Goal: Information Seeking & Learning: Check status

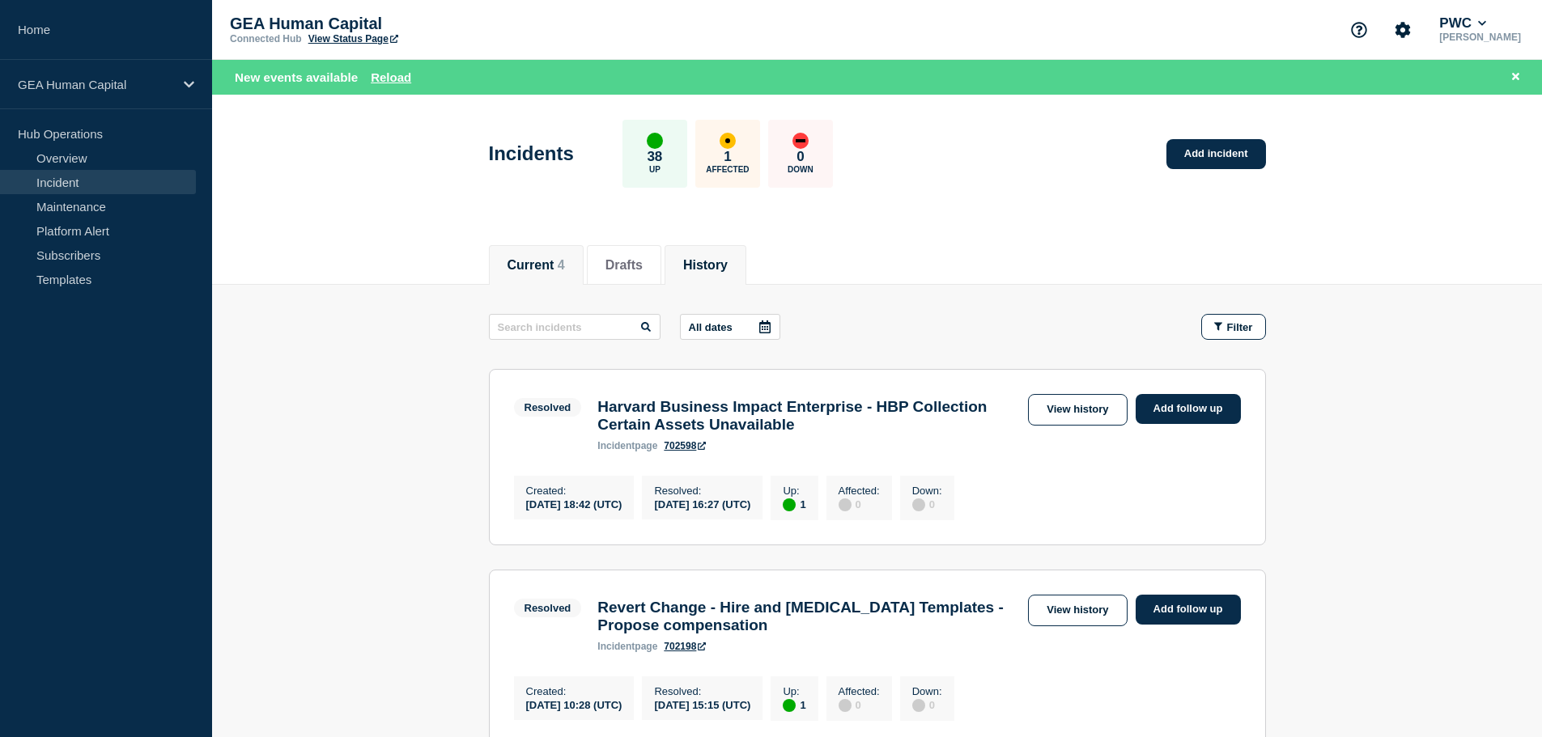
click at [553, 266] on button "Current 4" at bounding box center [535, 265] width 57 height 15
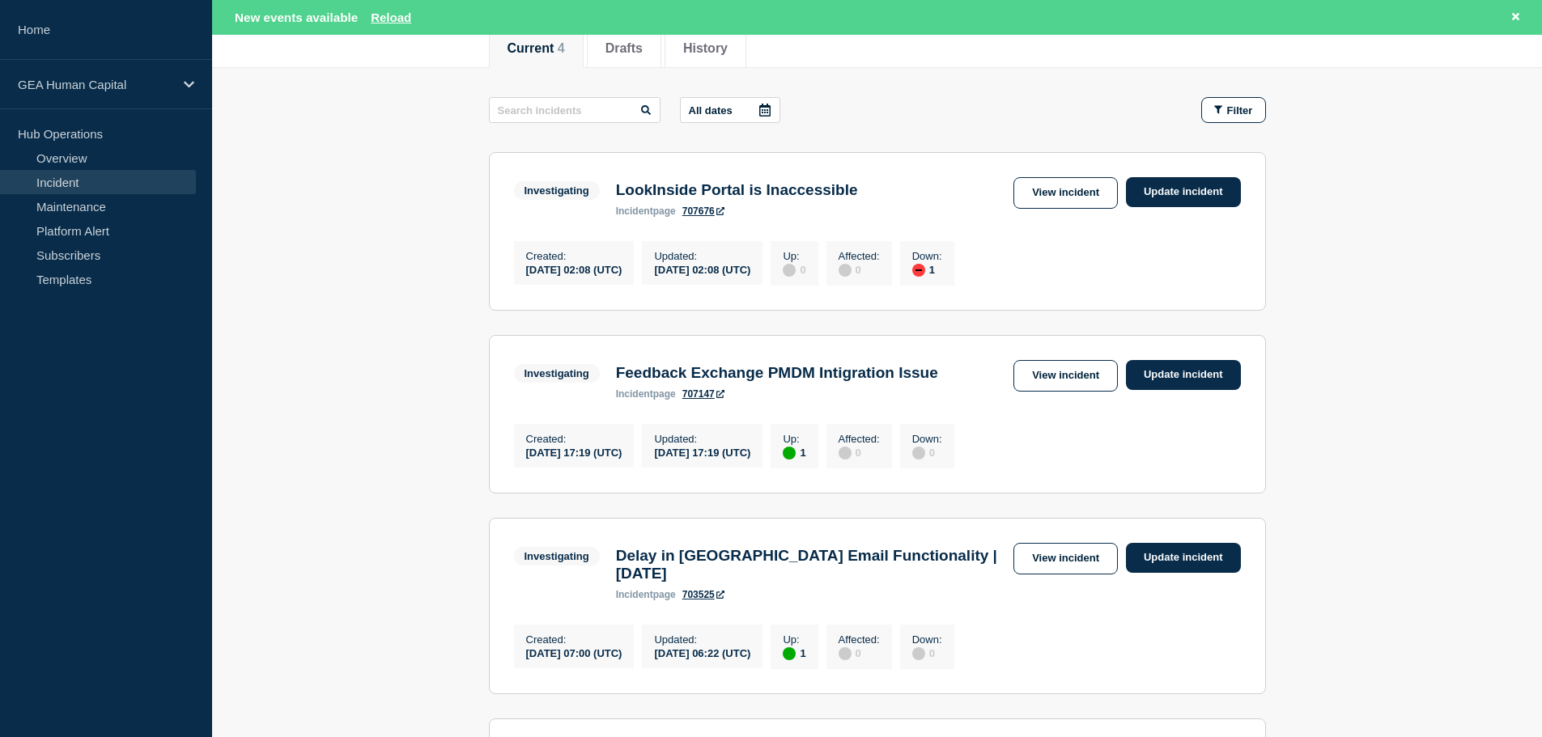
scroll to position [243, 0]
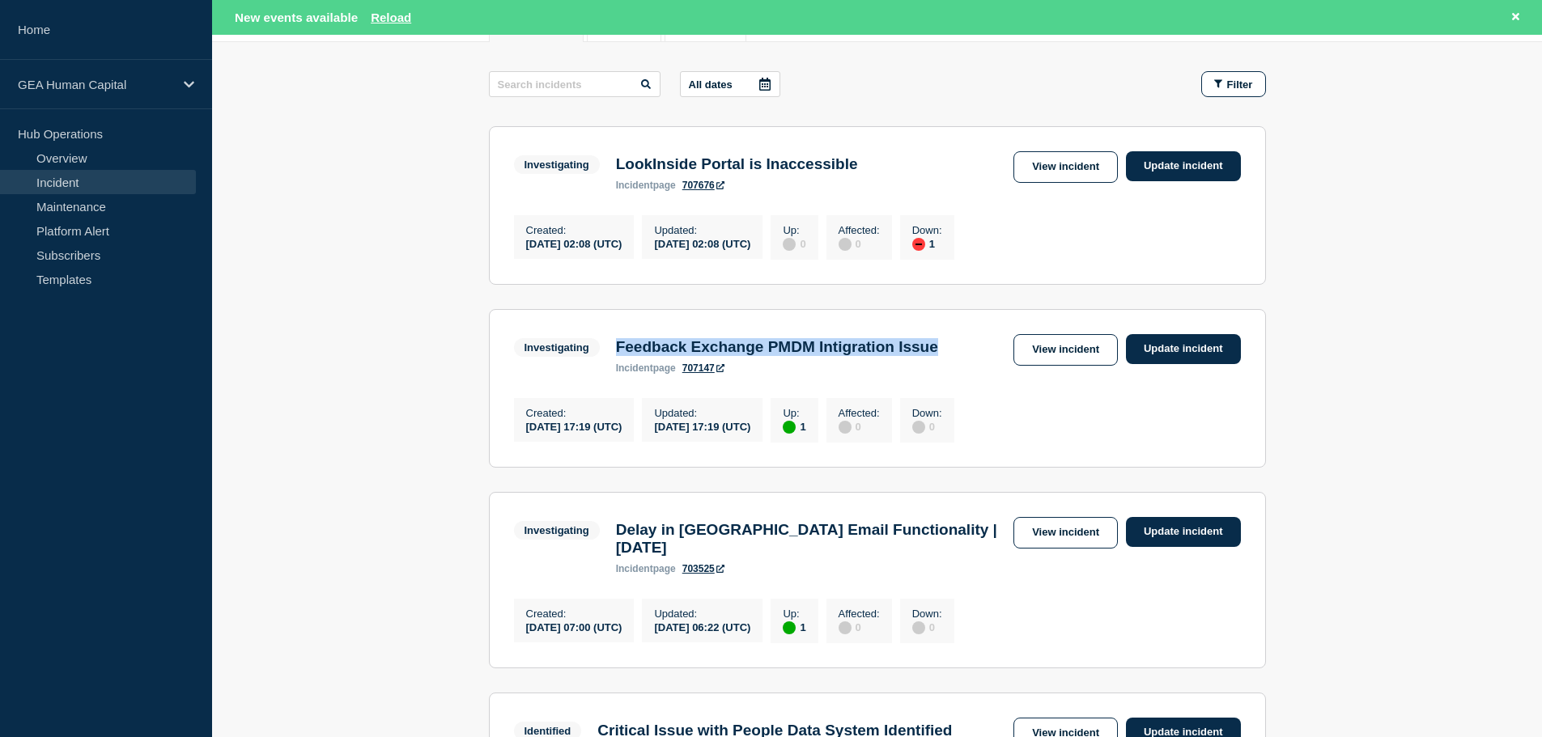
drag, startPoint x: 617, startPoint y: 356, endPoint x: 982, endPoint y: 349, distance: 365.1
click at [938, 349] on h3 "Feedback Exchange PMDM Intigration Issue" at bounding box center [777, 347] width 322 height 18
copy h3 "Feedback Exchange PMDM Intigration Issue"
click at [825, 172] on h3 "LookInside Portal is Inaccessible" at bounding box center [737, 164] width 242 height 18
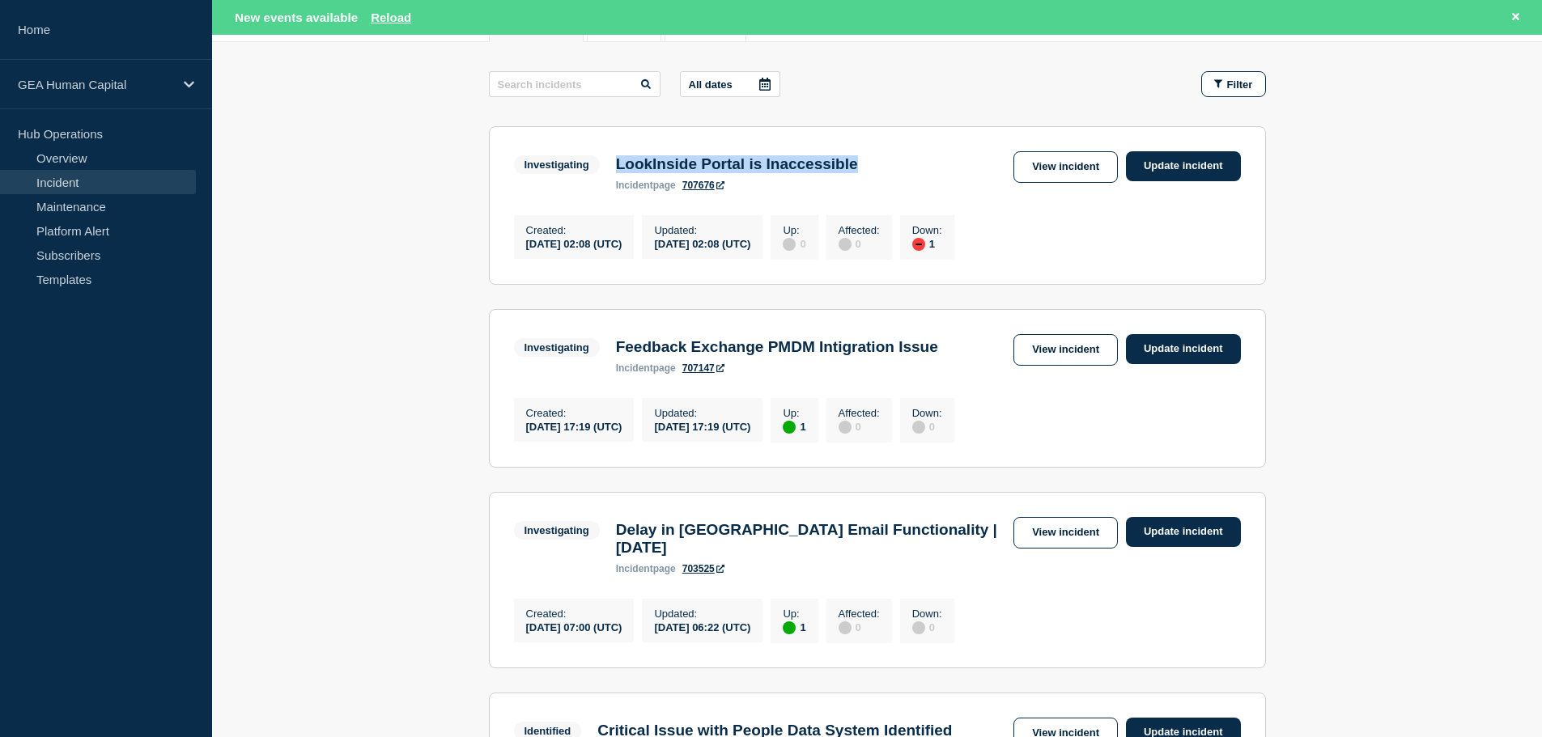
click at [825, 172] on h3 "LookInside Portal is Inaccessible" at bounding box center [737, 164] width 242 height 18
copy h3 "LookInside Portal is Inaccessible"
click at [1077, 168] on link "View incident" at bounding box center [1065, 167] width 104 height 32
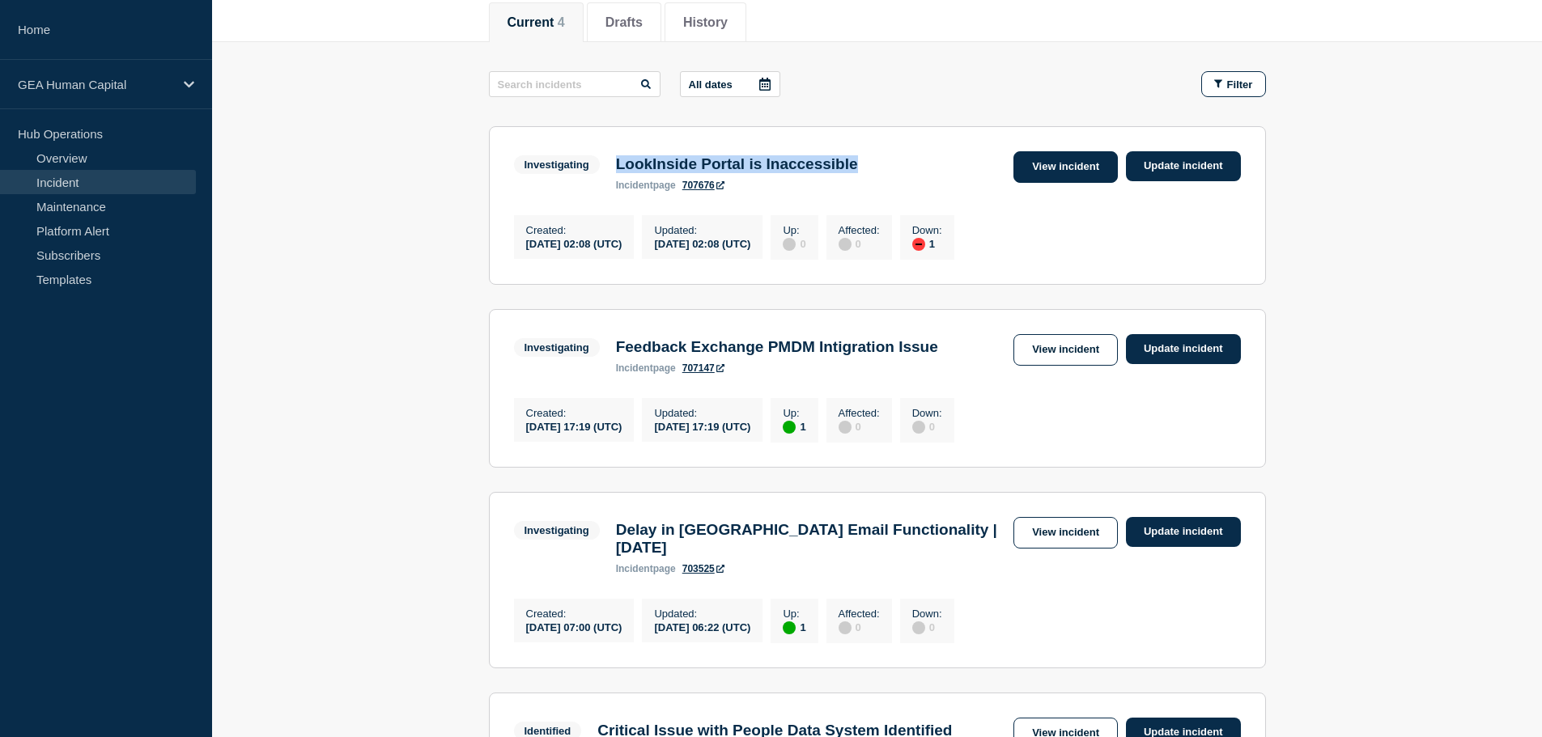
scroll to position [209, 0]
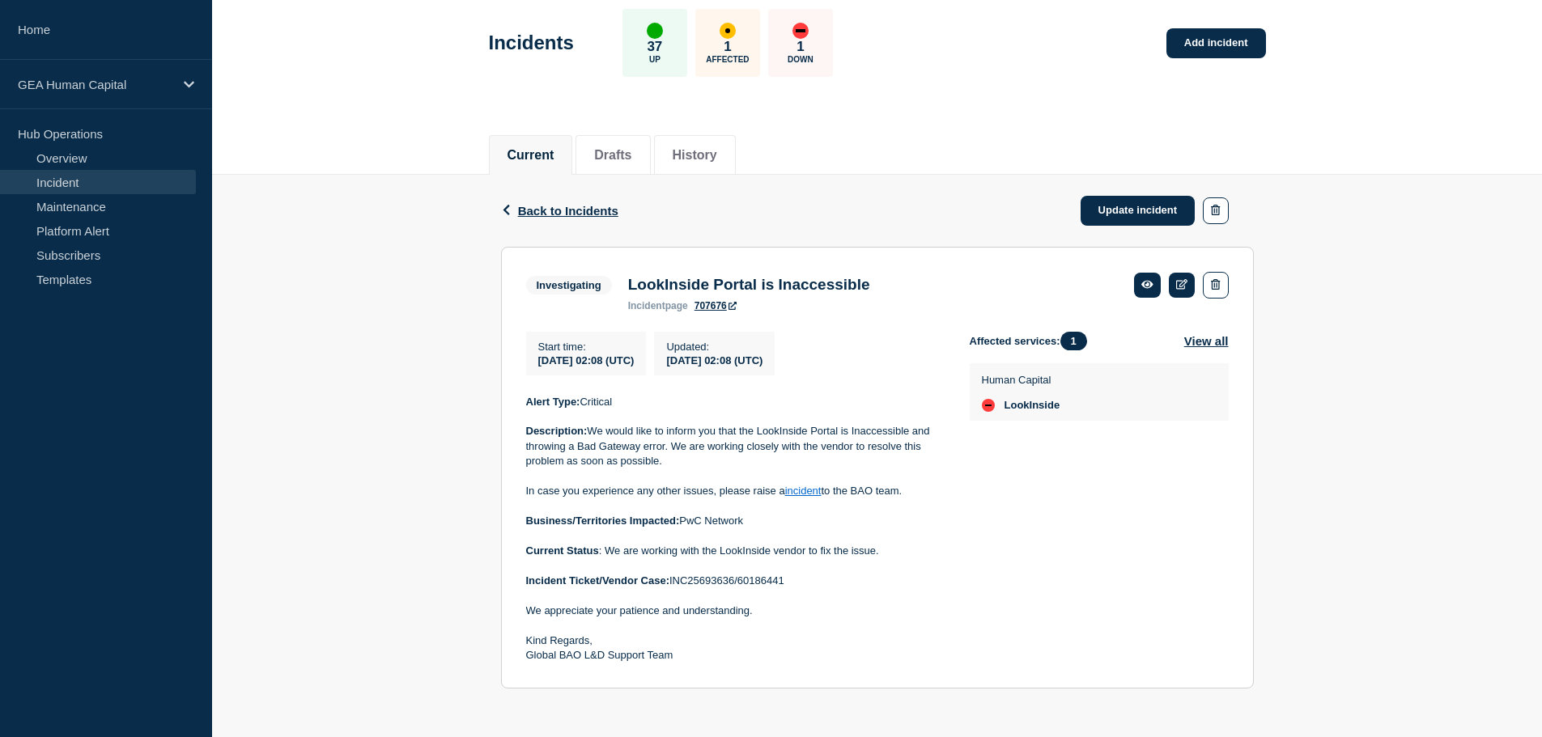
scroll to position [83, 0]
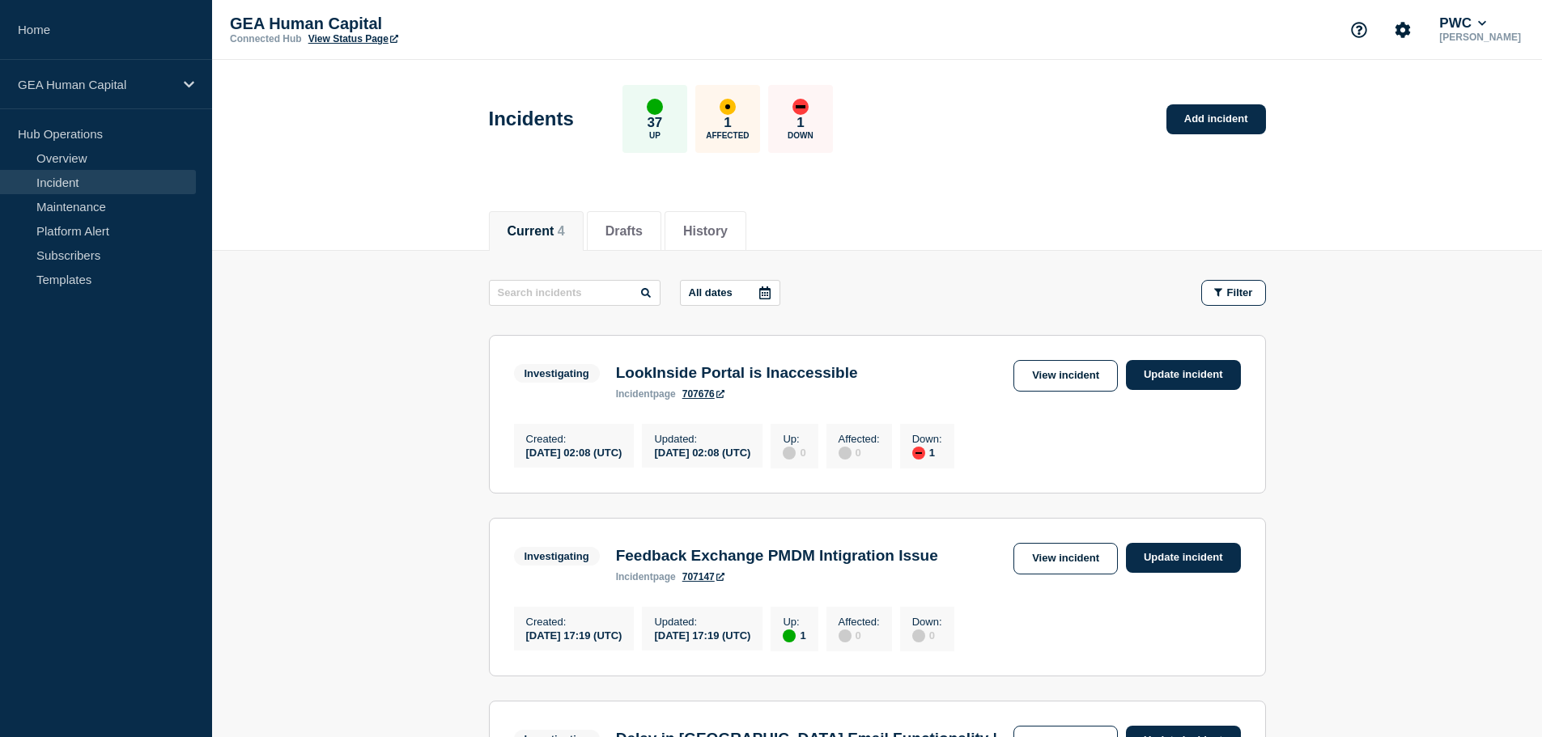
click at [876, 565] on h3 "Feedback Exchange PMDM Intigration Issue" at bounding box center [777, 556] width 322 height 18
click at [686, 554] on h3 "Feedback Exchange PMDM Intigration Issue" at bounding box center [777, 556] width 322 height 18
copy h3 "Feedback Exchange PMDM Intigration Issue"
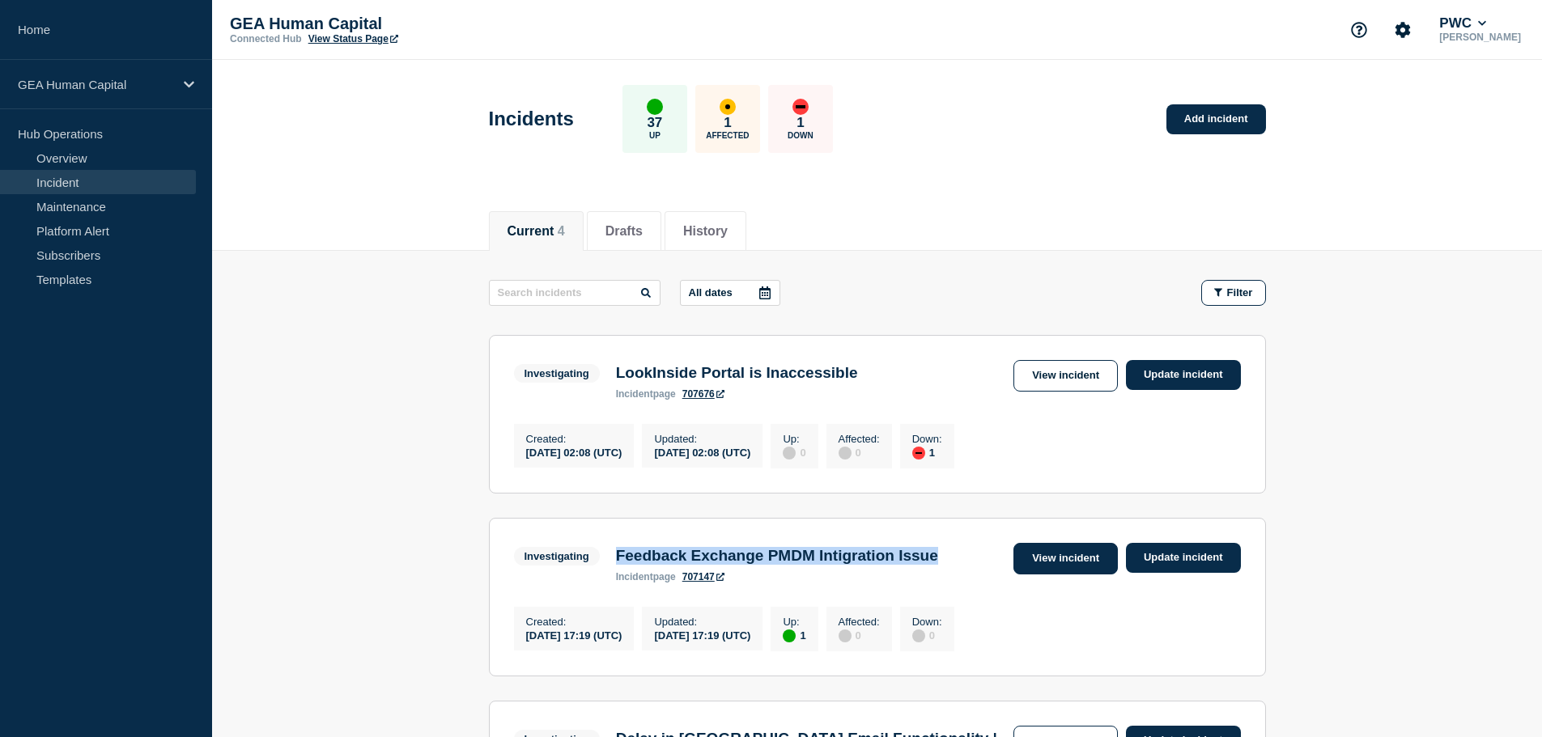
click at [1059, 568] on link "View incident" at bounding box center [1065, 559] width 104 height 32
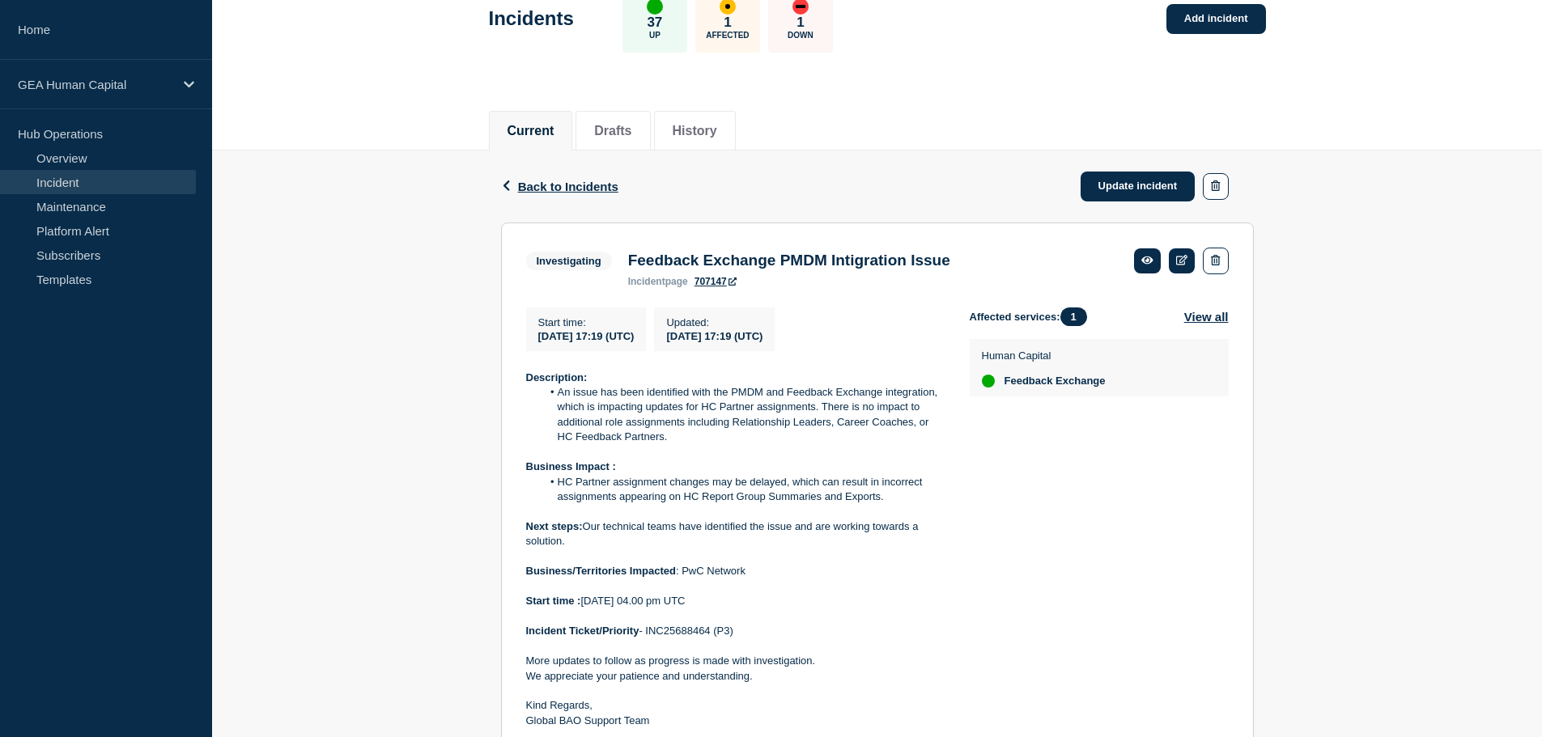
scroll to position [162, 0]
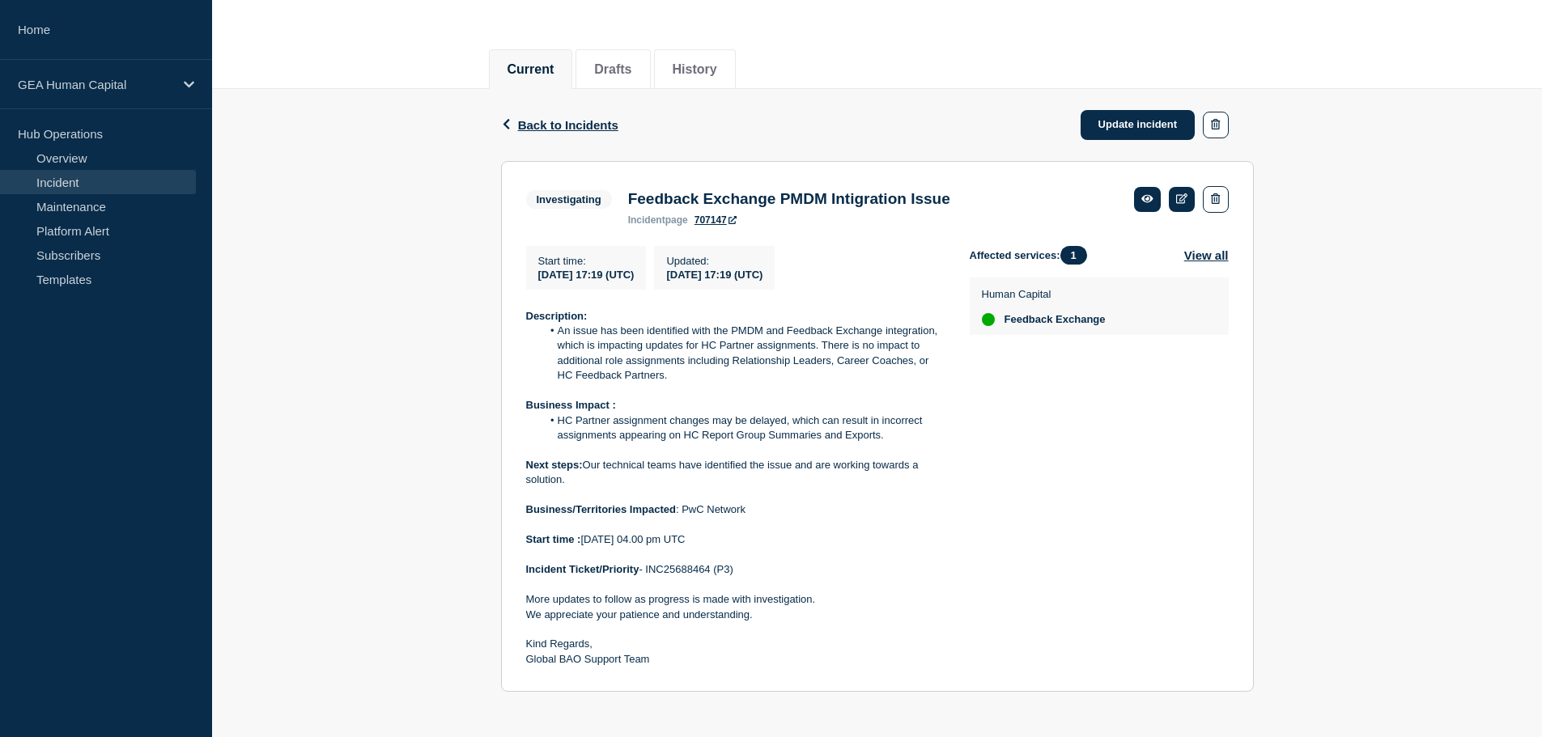
click at [667, 575] on p "Incident Ticket/Priority - INC25688464 (P3)" at bounding box center [735, 569] width 418 height 15
click at [670, 574] on p "Incident Ticket/Priority - INC25688464 (P3)" at bounding box center [735, 569] width 418 height 15
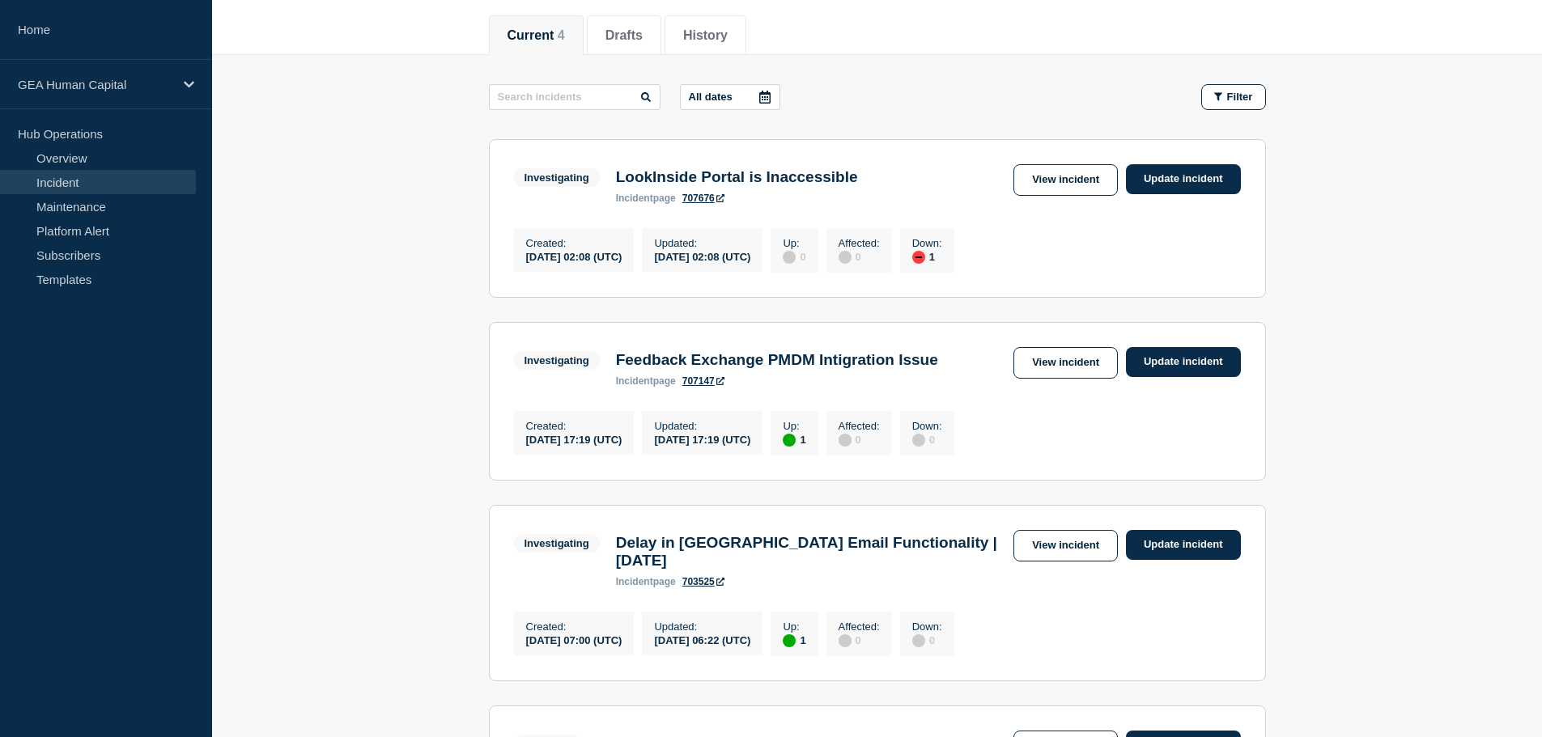
scroll to position [162, 0]
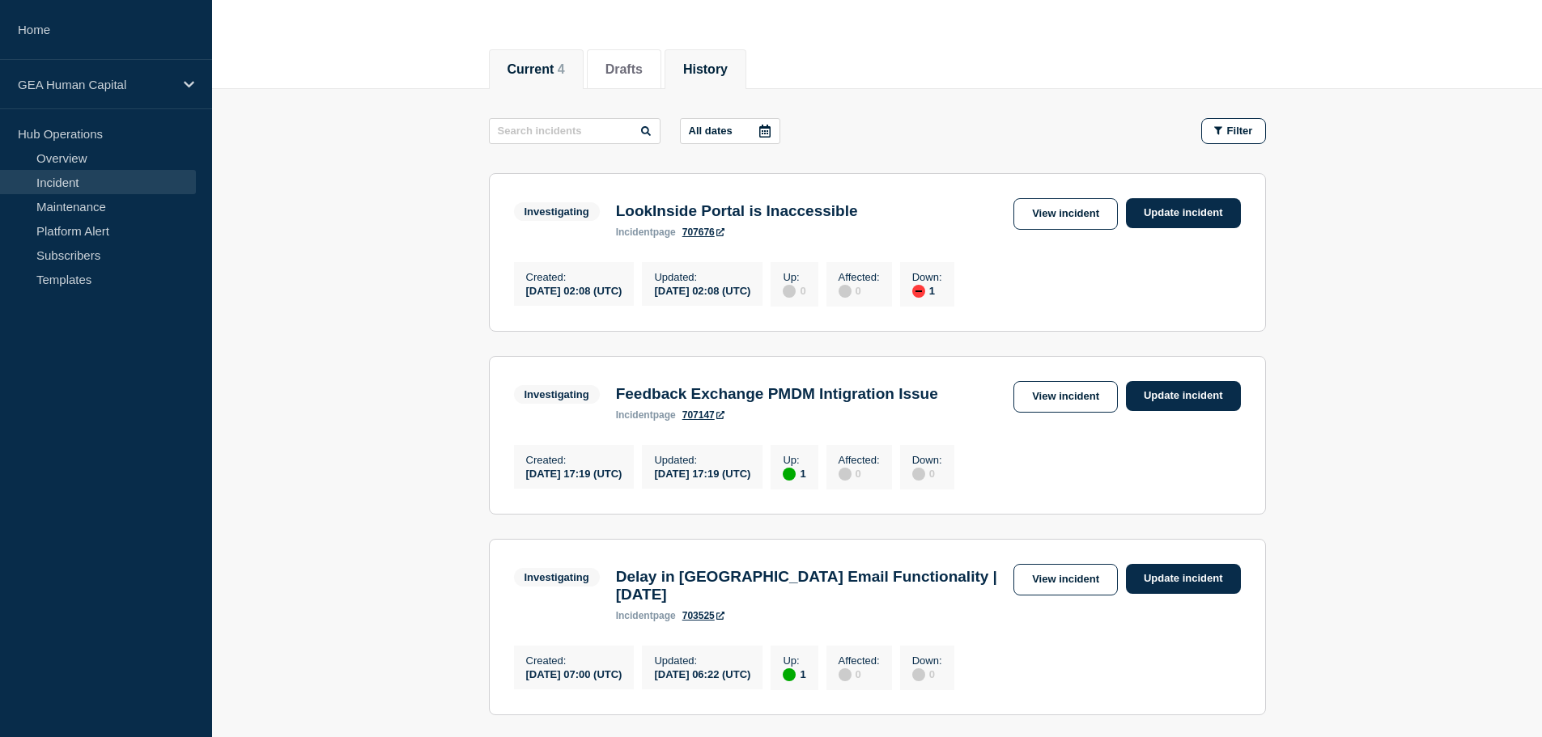
click at [719, 66] on button "History" at bounding box center [705, 69] width 45 height 15
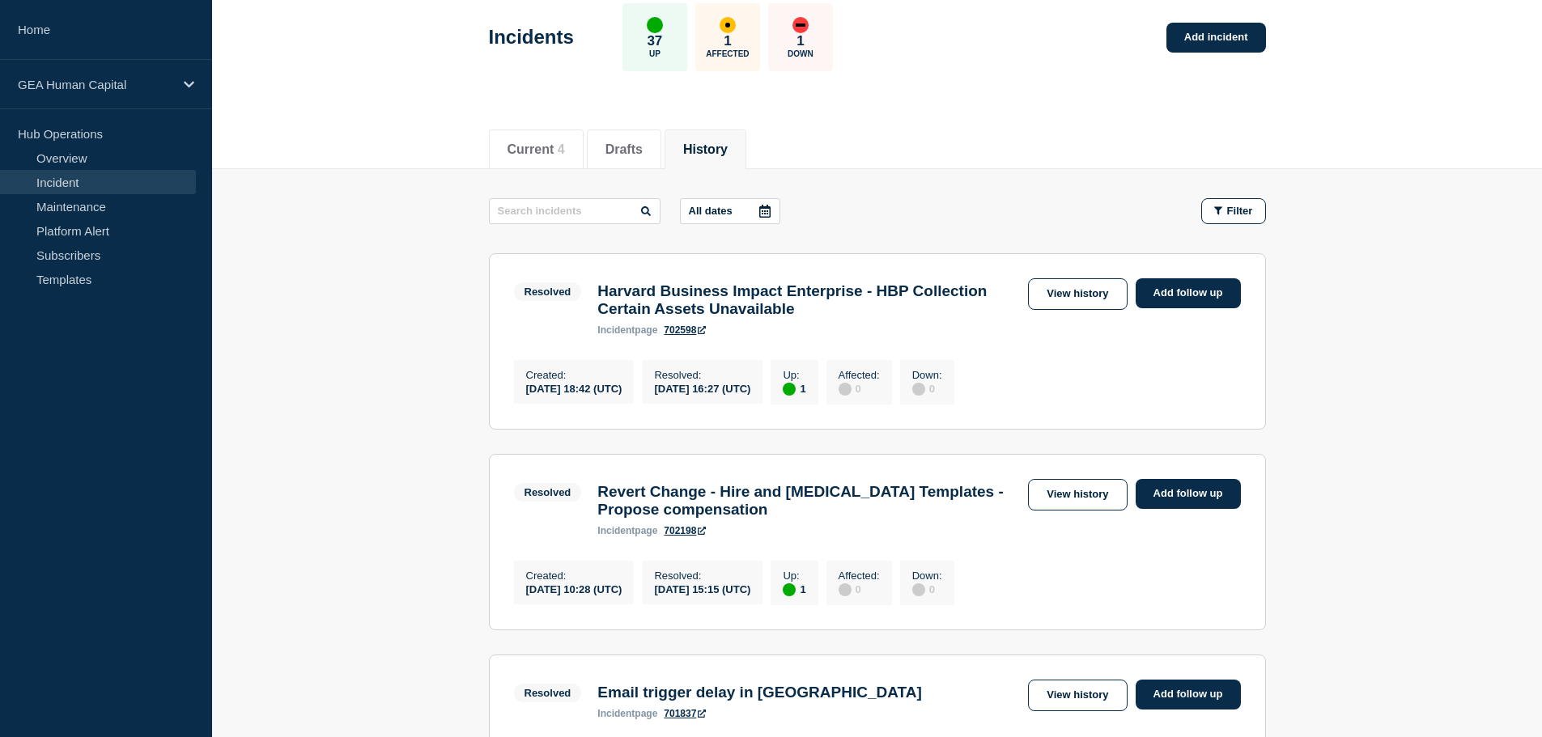
scroll to position [81, 0]
click at [1231, 210] on span "Filter" at bounding box center [1240, 212] width 26 height 12
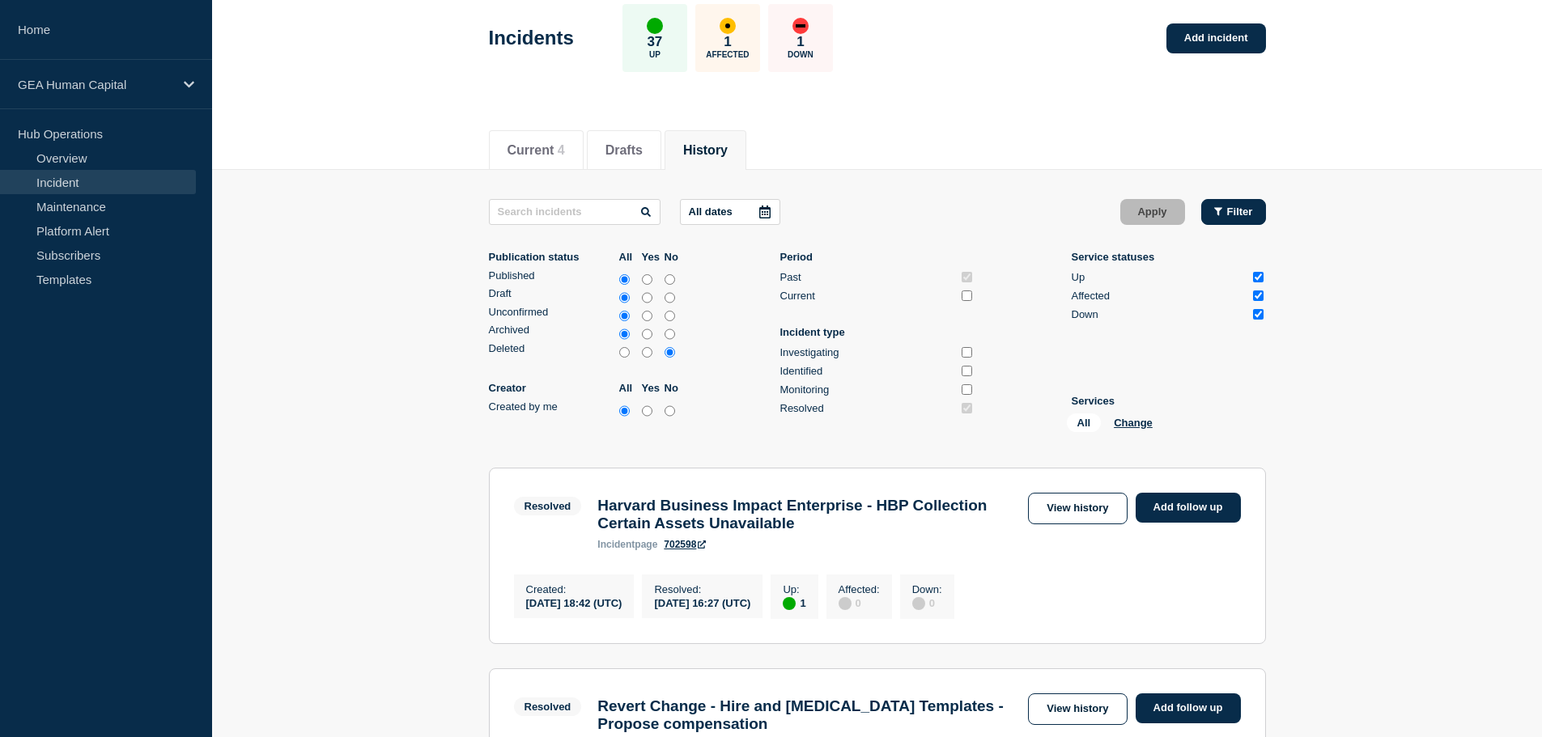
click at [1258, 206] on button "Filter" at bounding box center [1233, 212] width 65 height 26
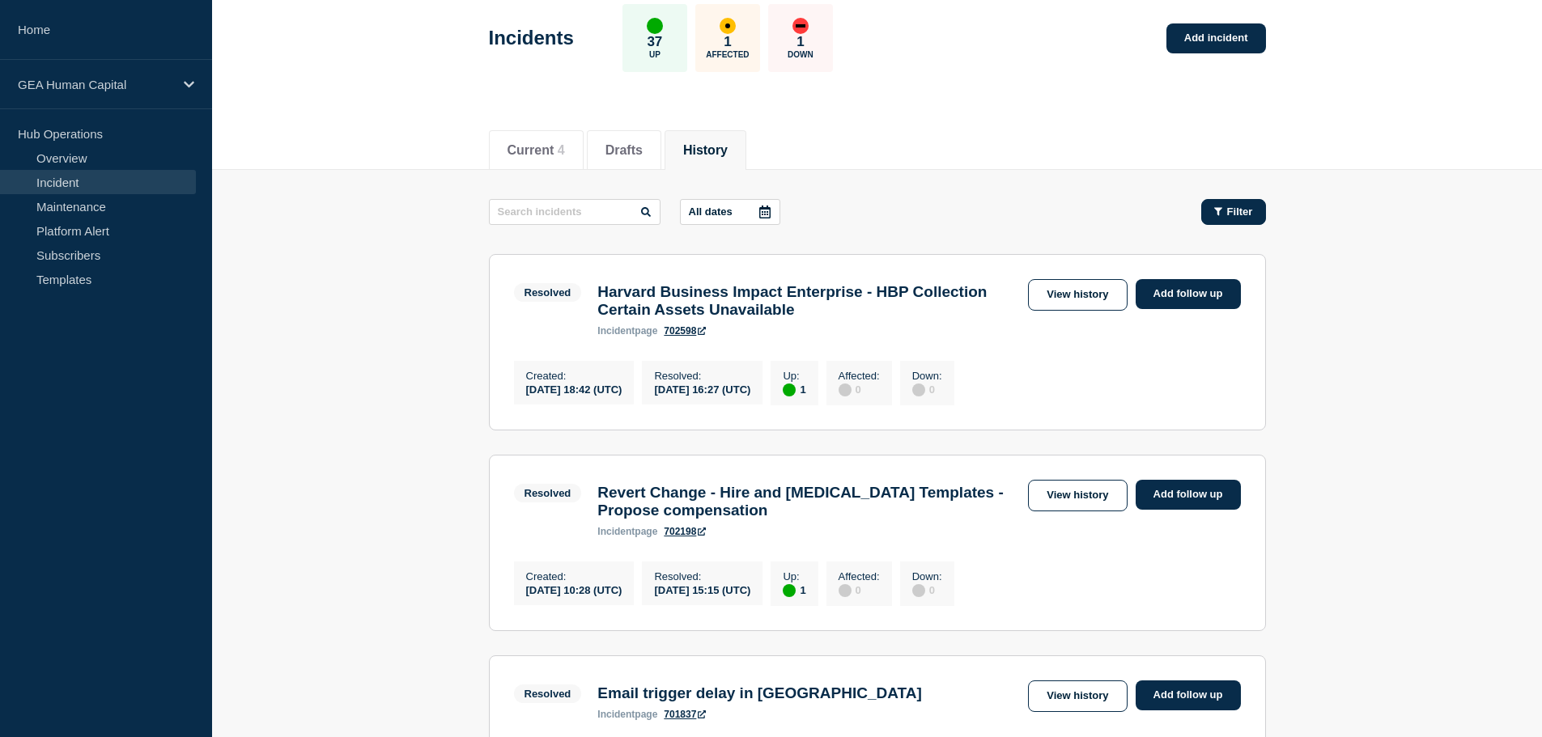
click at [1258, 206] on button "Filter" at bounding box center [1233, 212] width 65 height 26
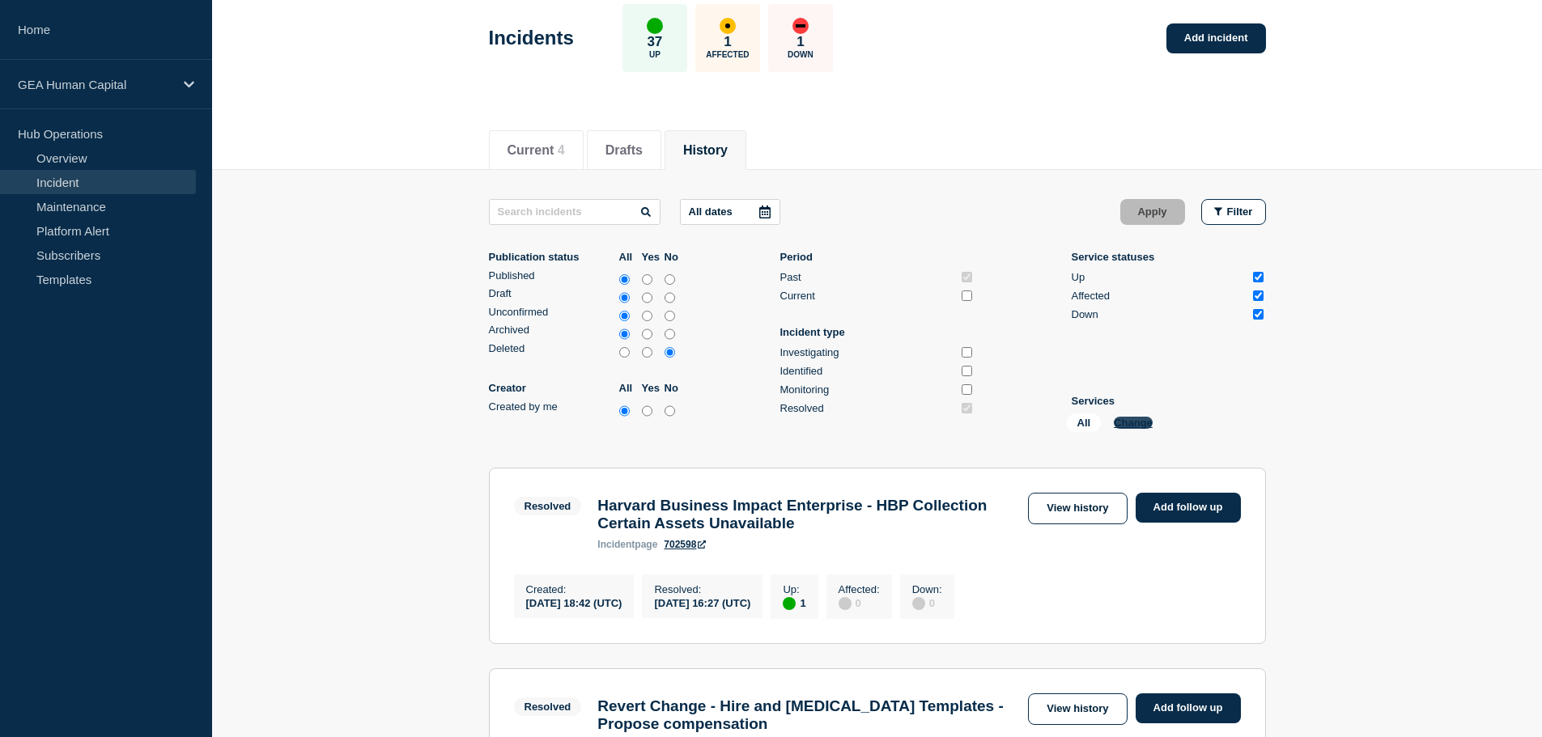
click at [1125, 420] on button "Change" at bounding box center [1133, 423] width 39 height 12
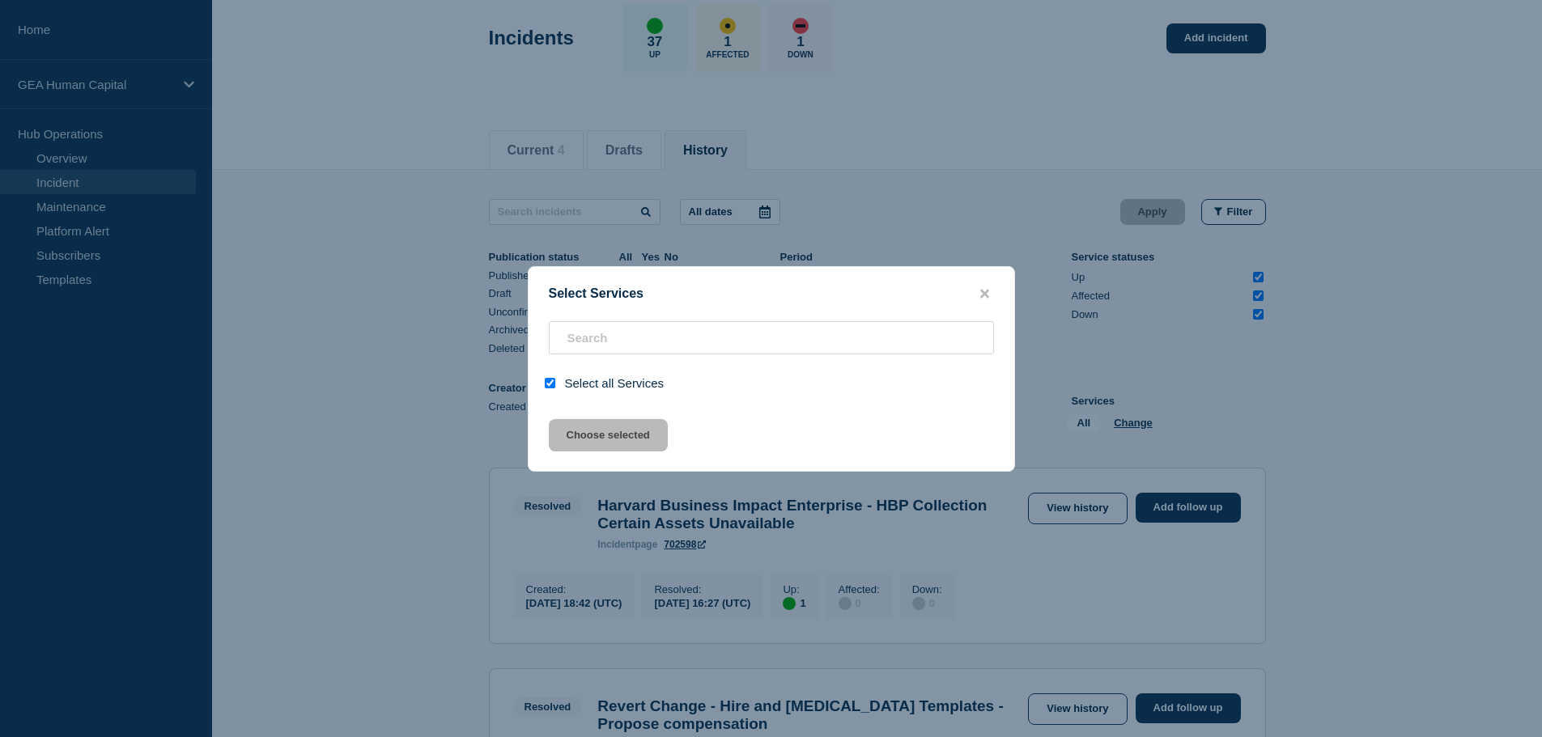
checkbox input "true"
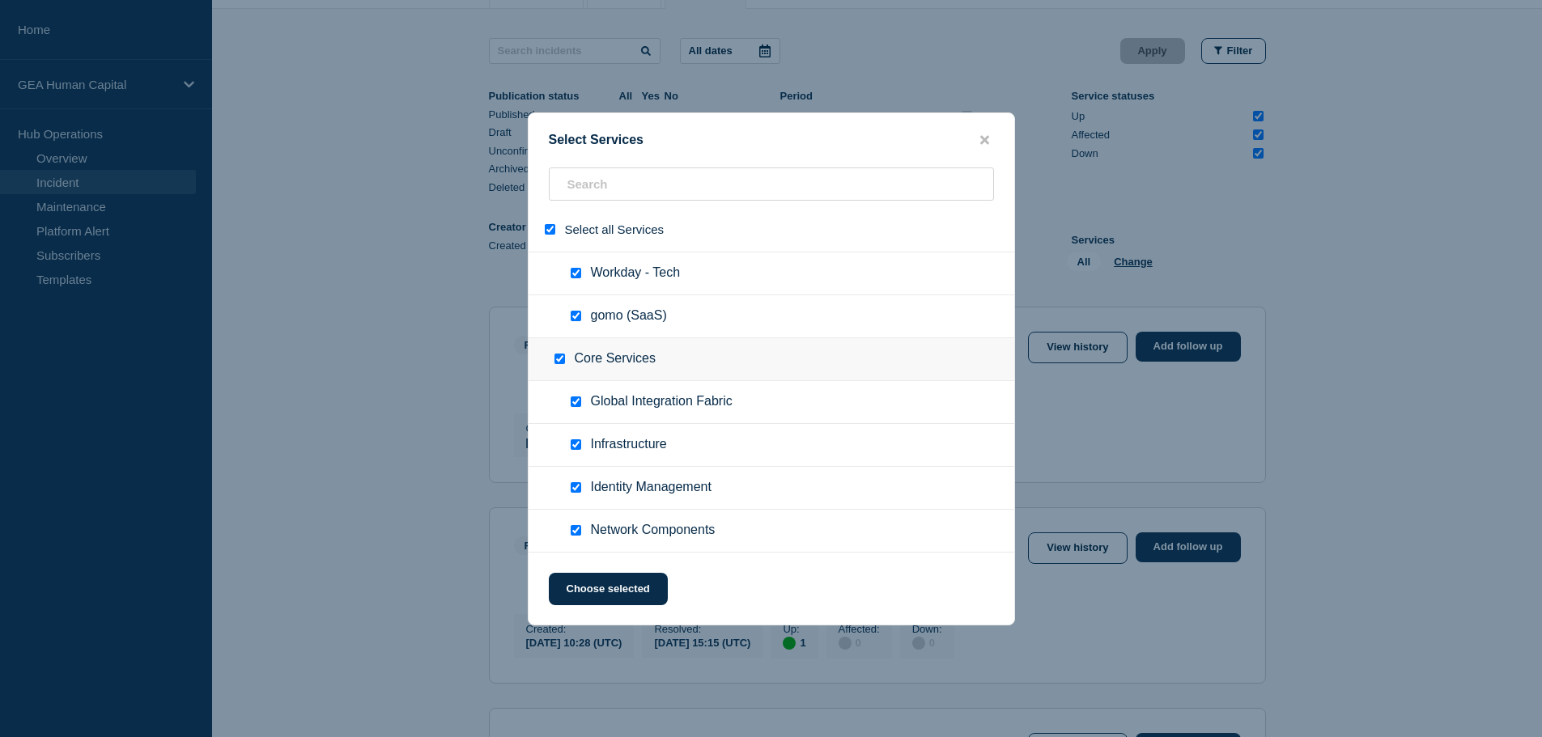
scroll to position [405, 0]
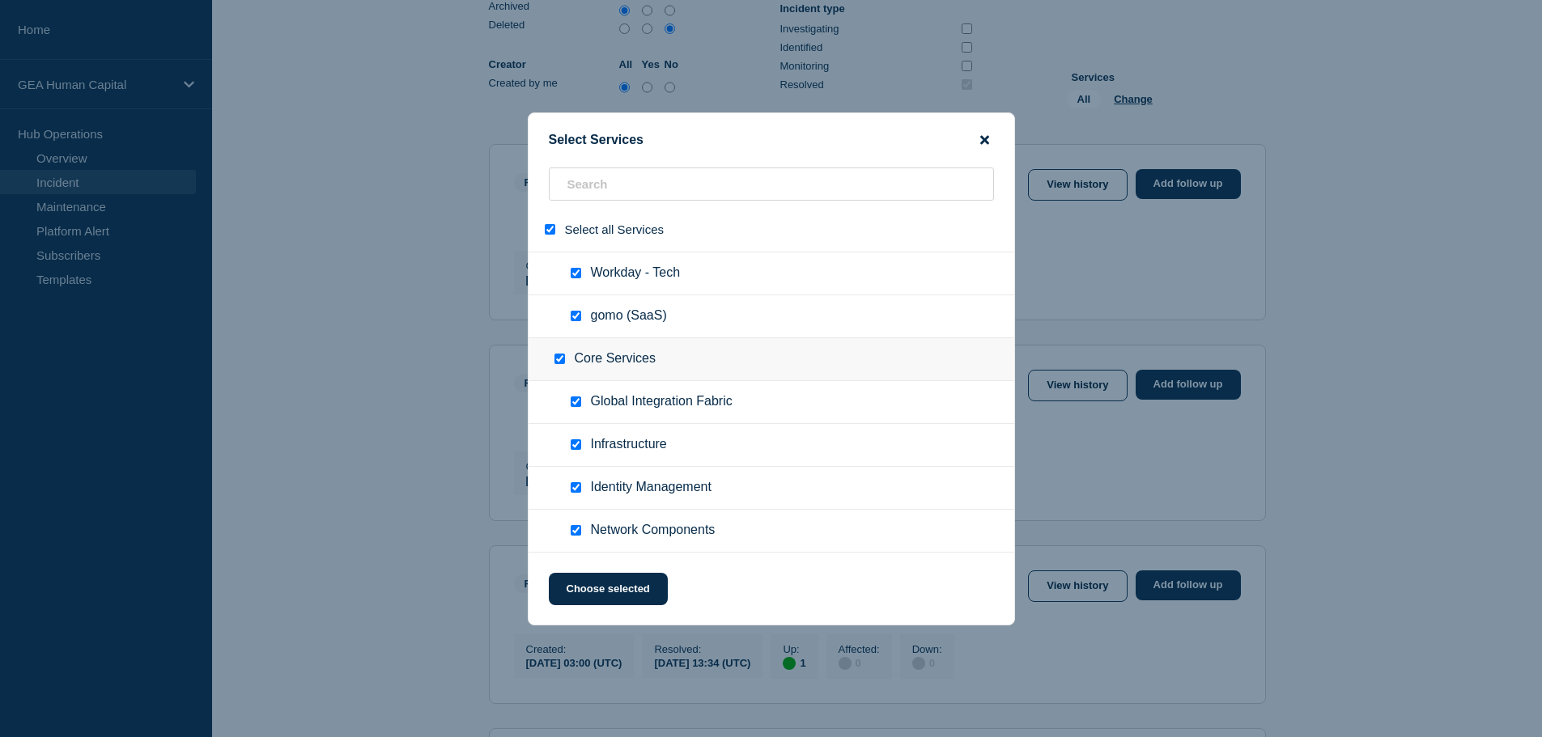
click at [984, 136] on icon "close button" at bounding box center [984, 140] width 9 height 13
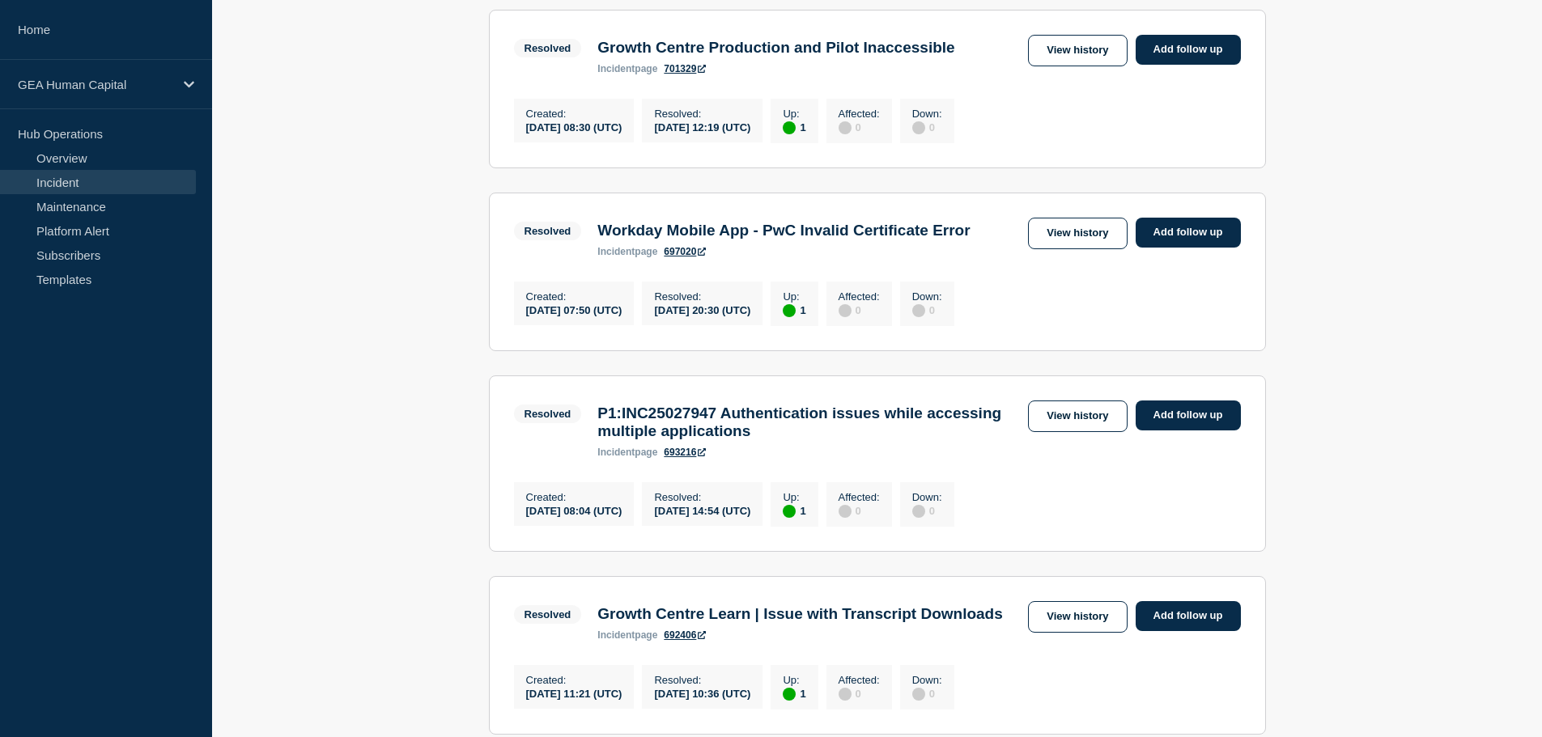
scroll to position [1133, 0]
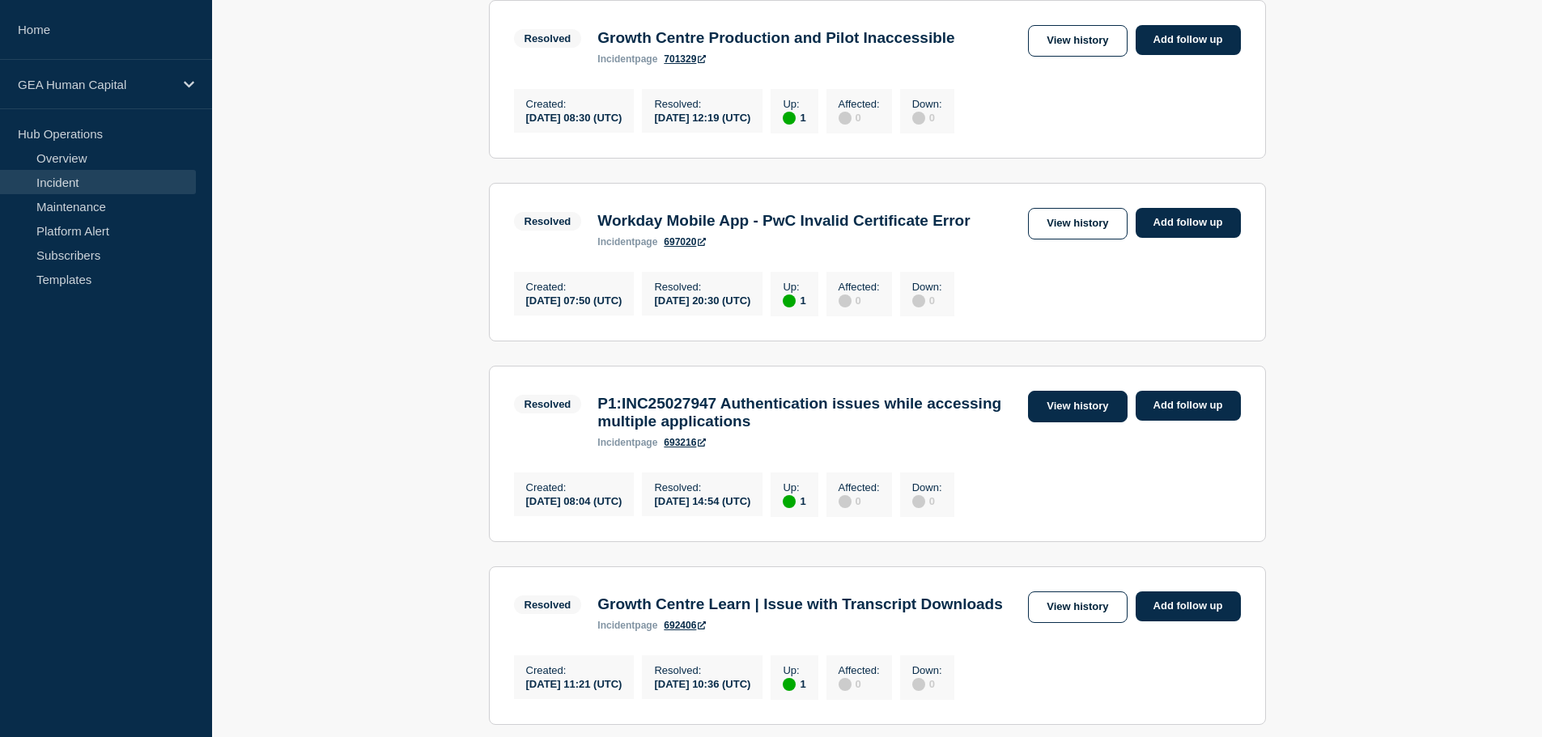
click at [1104, 422] on link "View history" at bounding box center [1077, 407] width 99 height 32
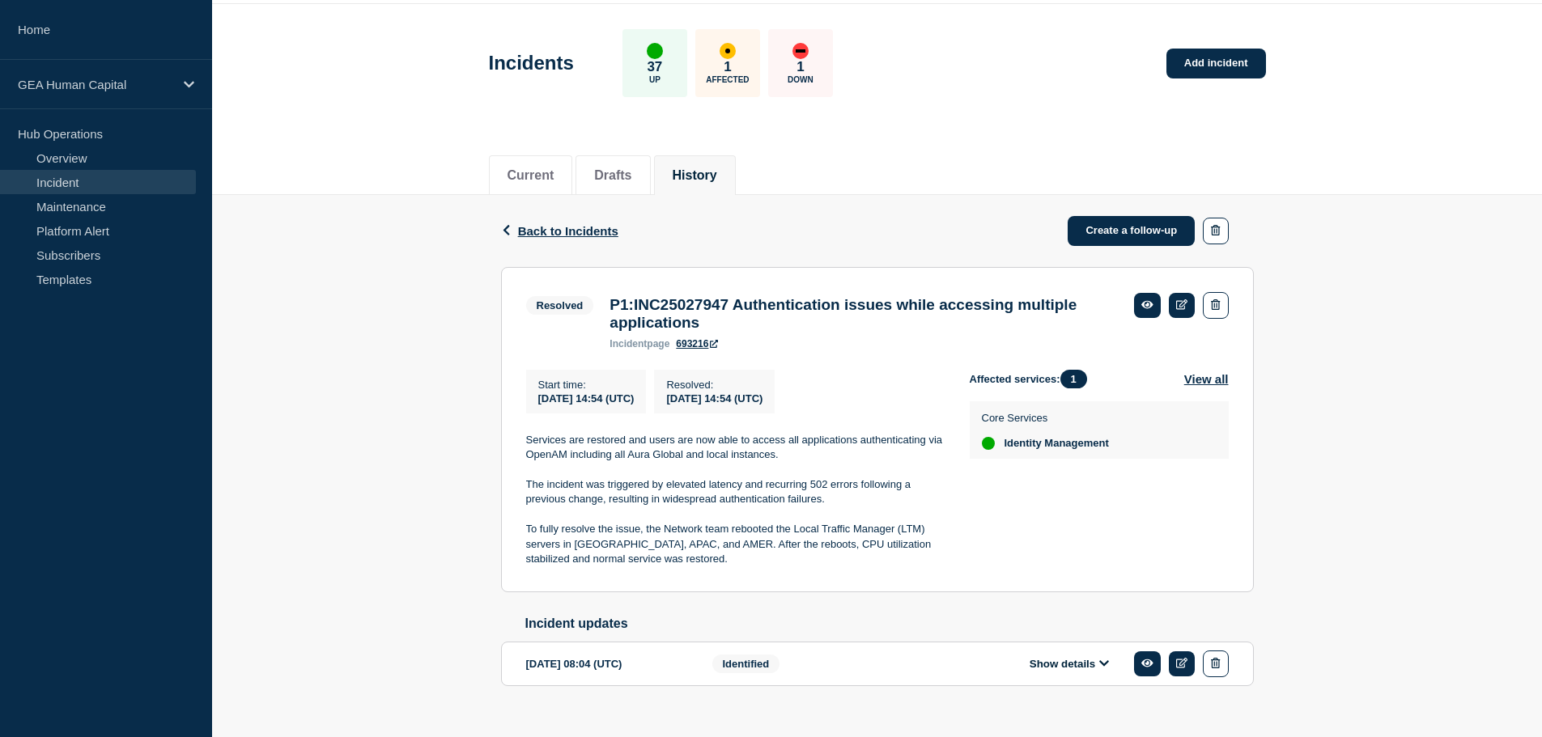
scroll to position [95, 0]
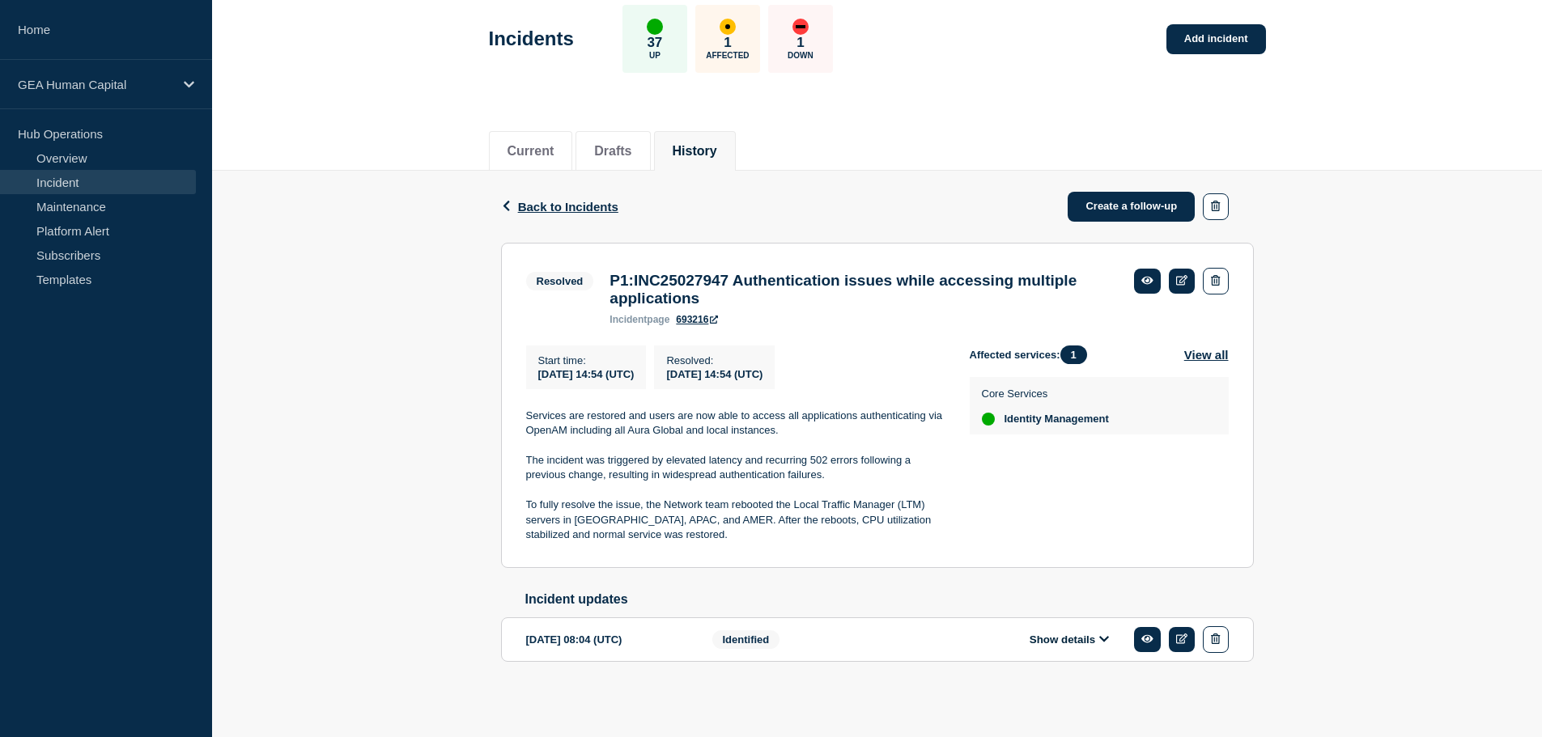
click at [1050, 635] on button "Show details" at bounding box center [1069, 640] width 89 height 14
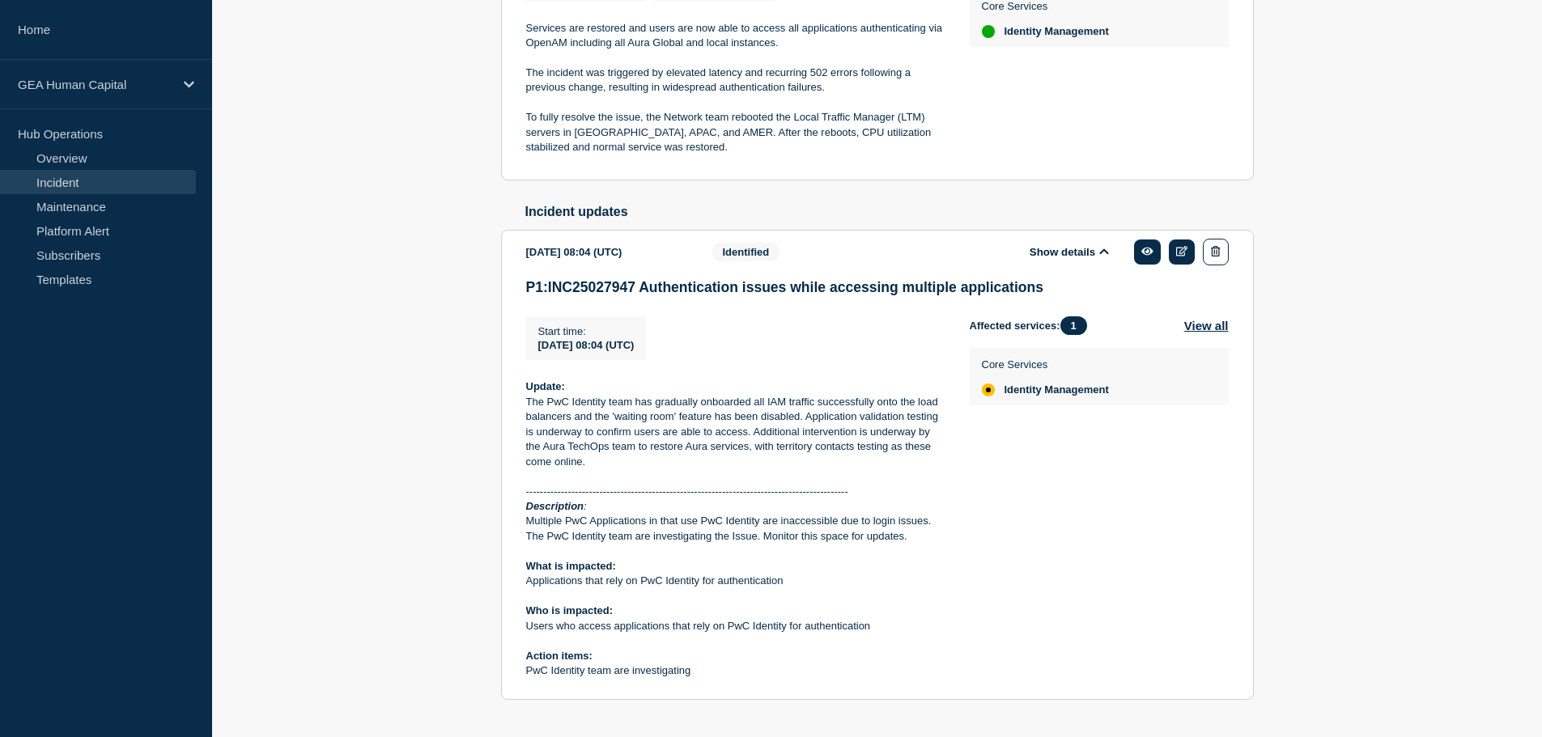
scroll to position [523, 0]
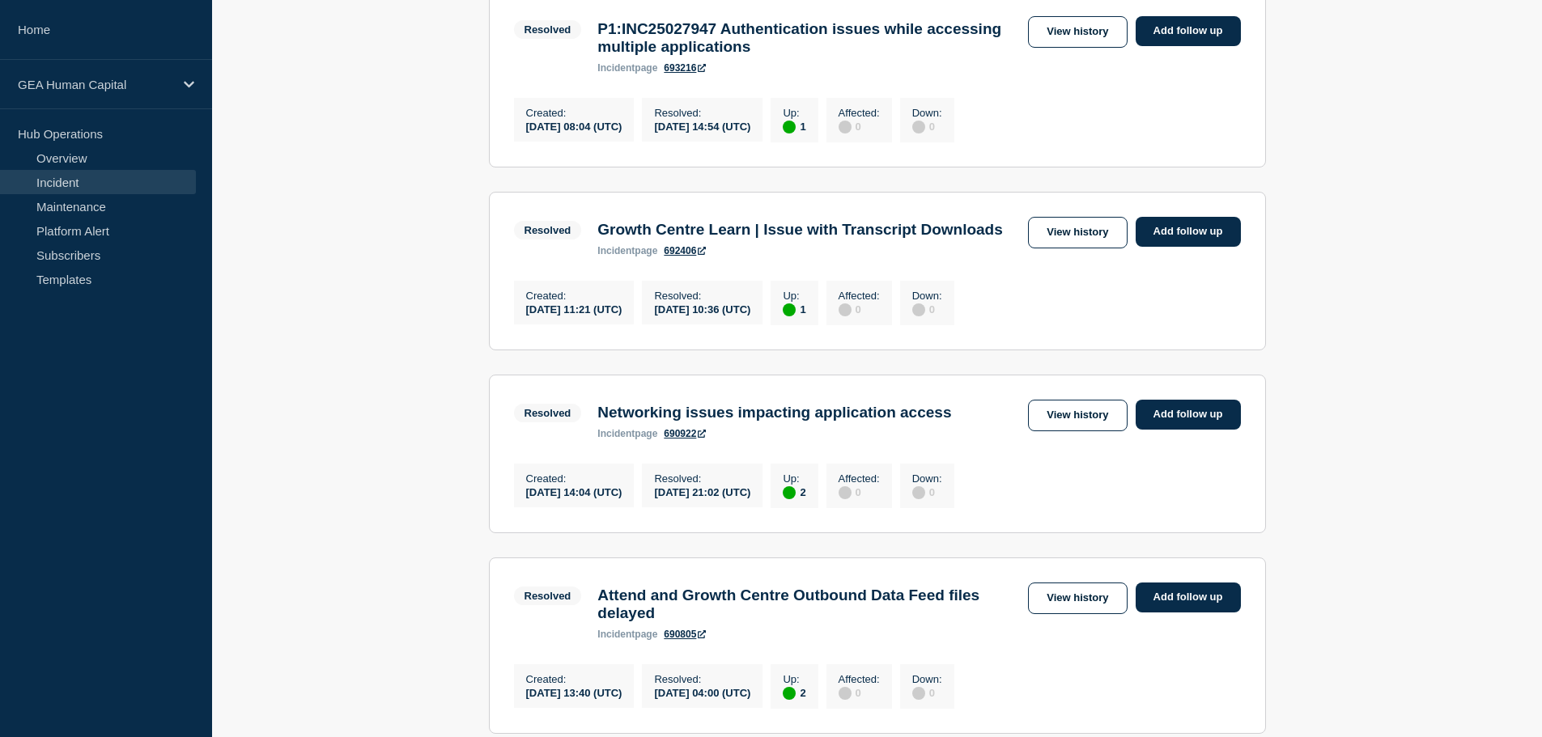
scroll to position [1295, 0]
click at [1073, 431] on link "View history" at bounding box center [1077, 415] width 99 height 32
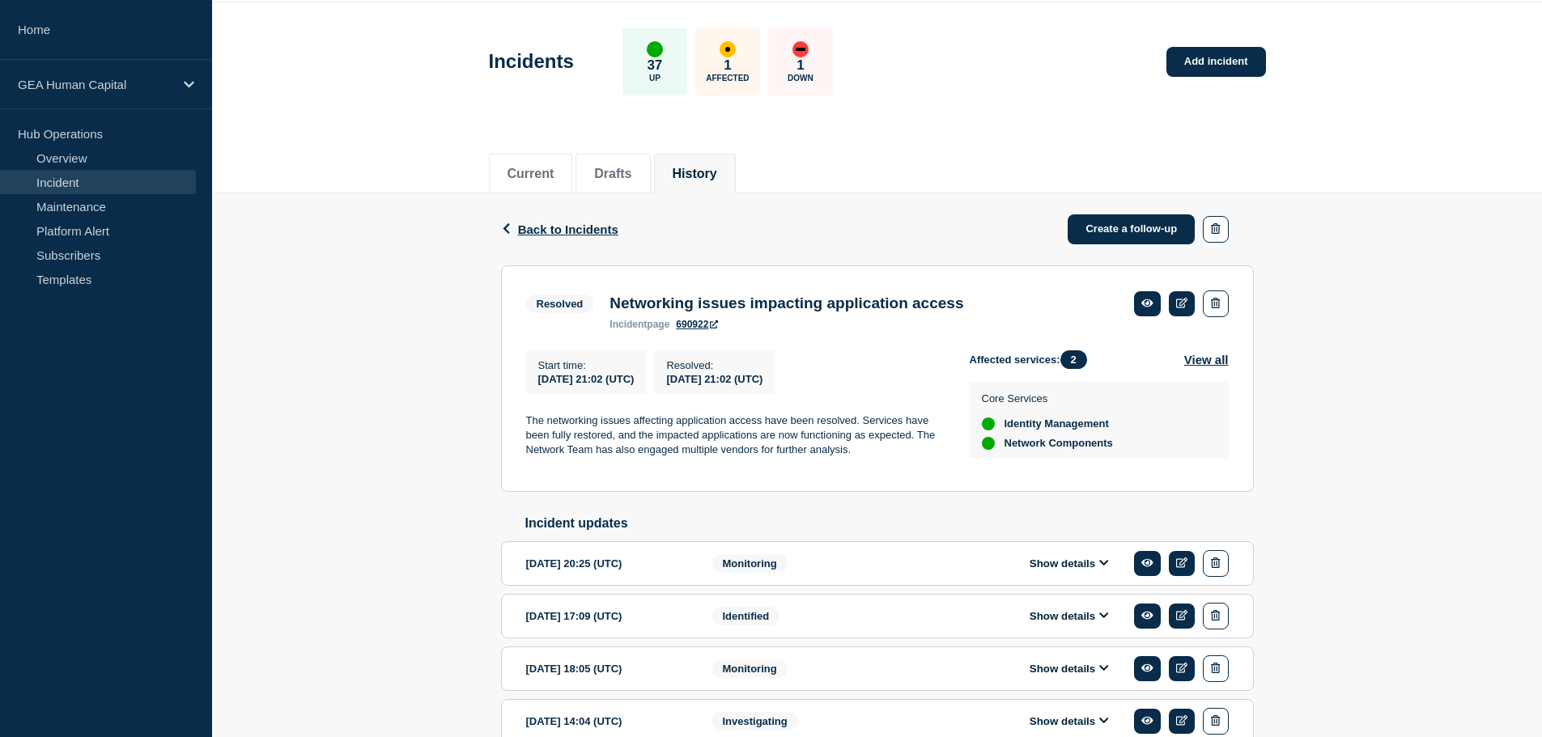
scroll to position [151, 0]
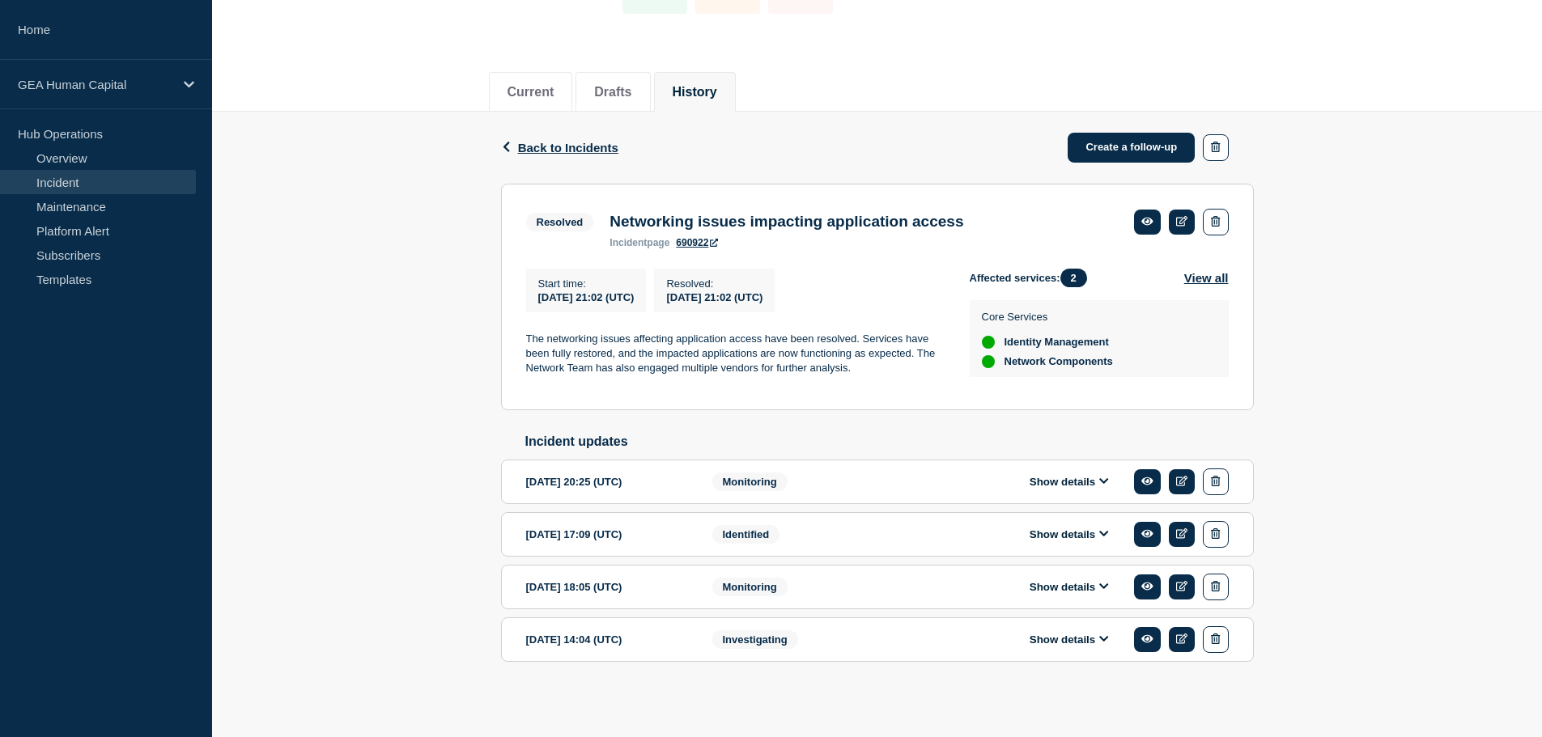
click at [1092, 633] on button "Show details" at bounding box center [1069, 640] width 89 height 14
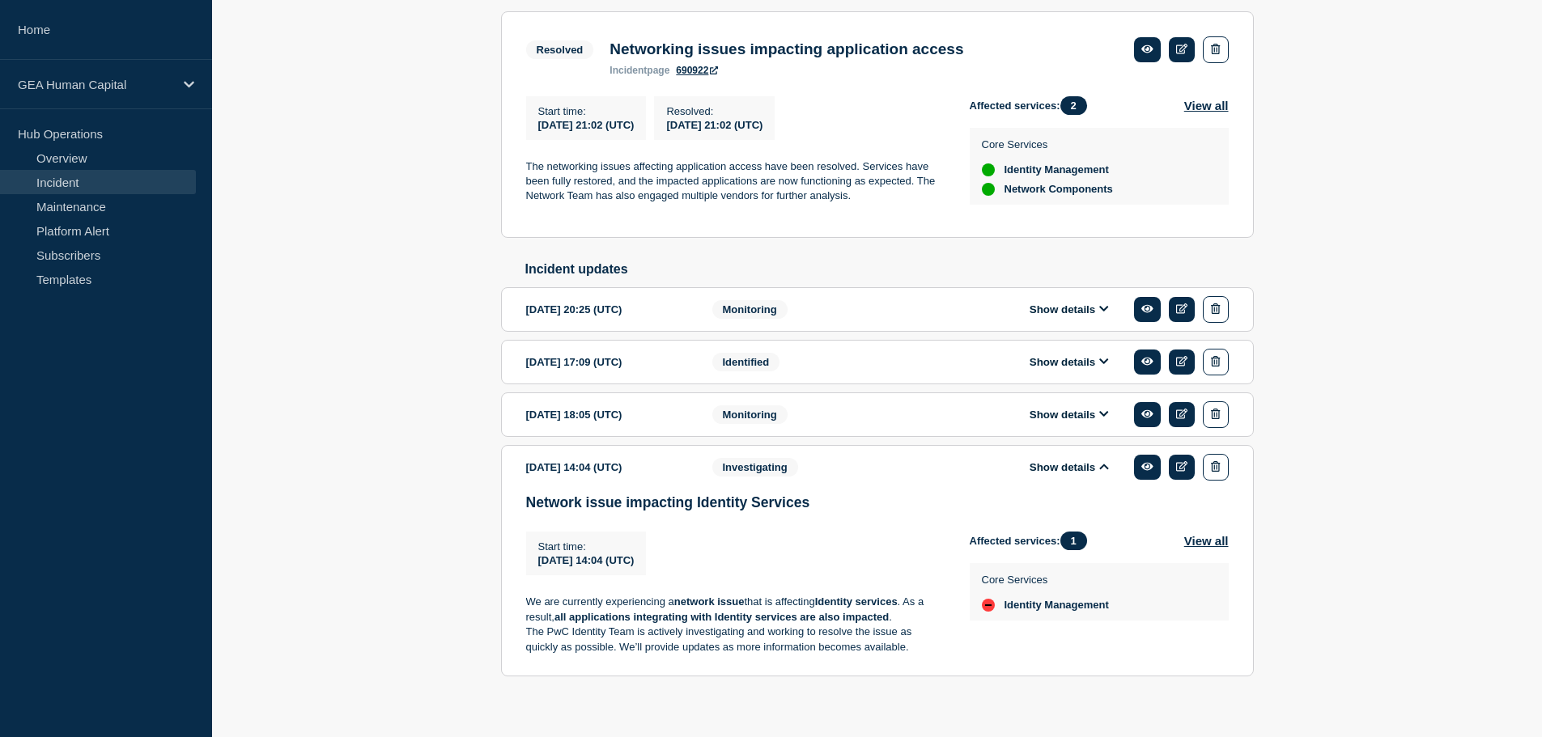
scroll to position [340, 0]
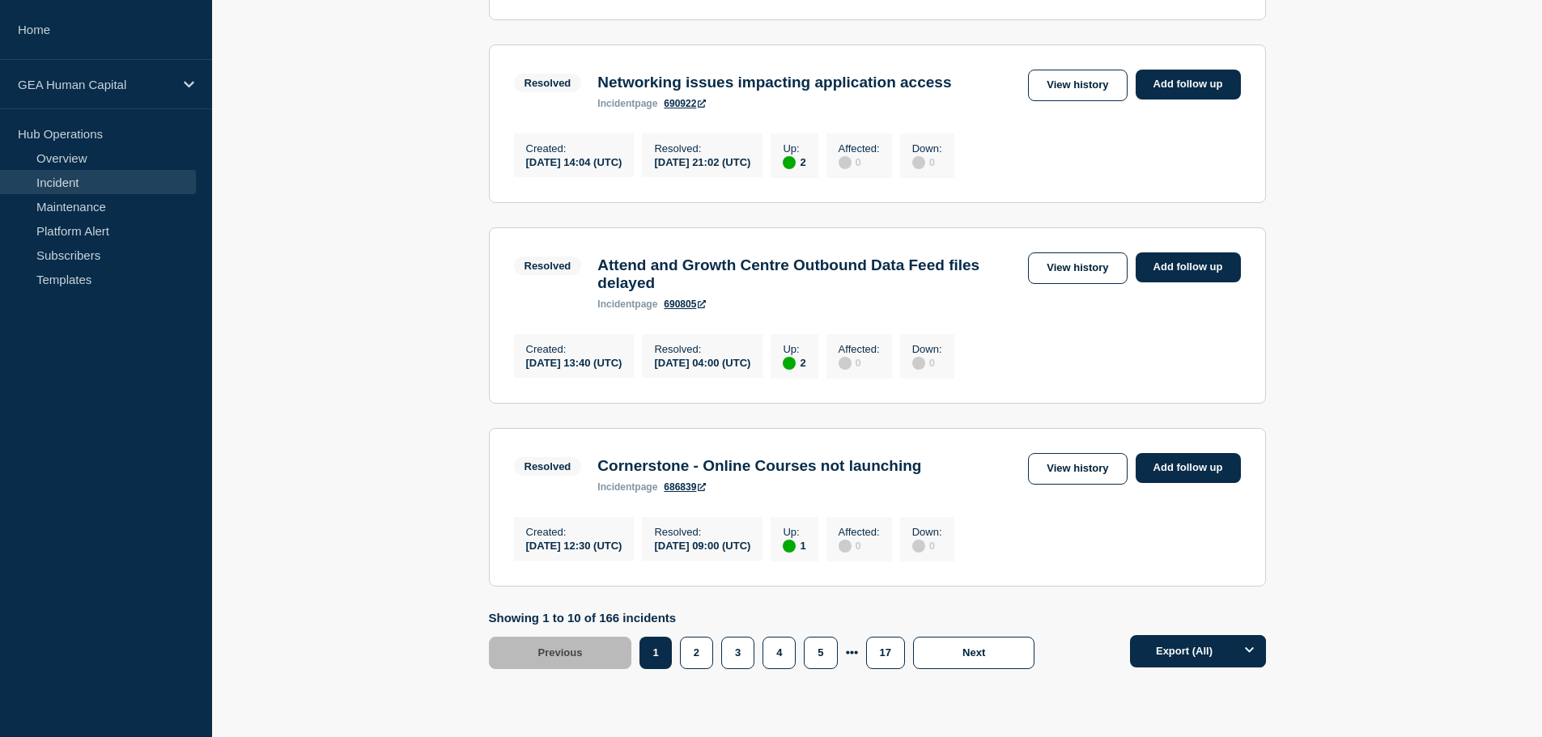
scroll to position [1700, 0]
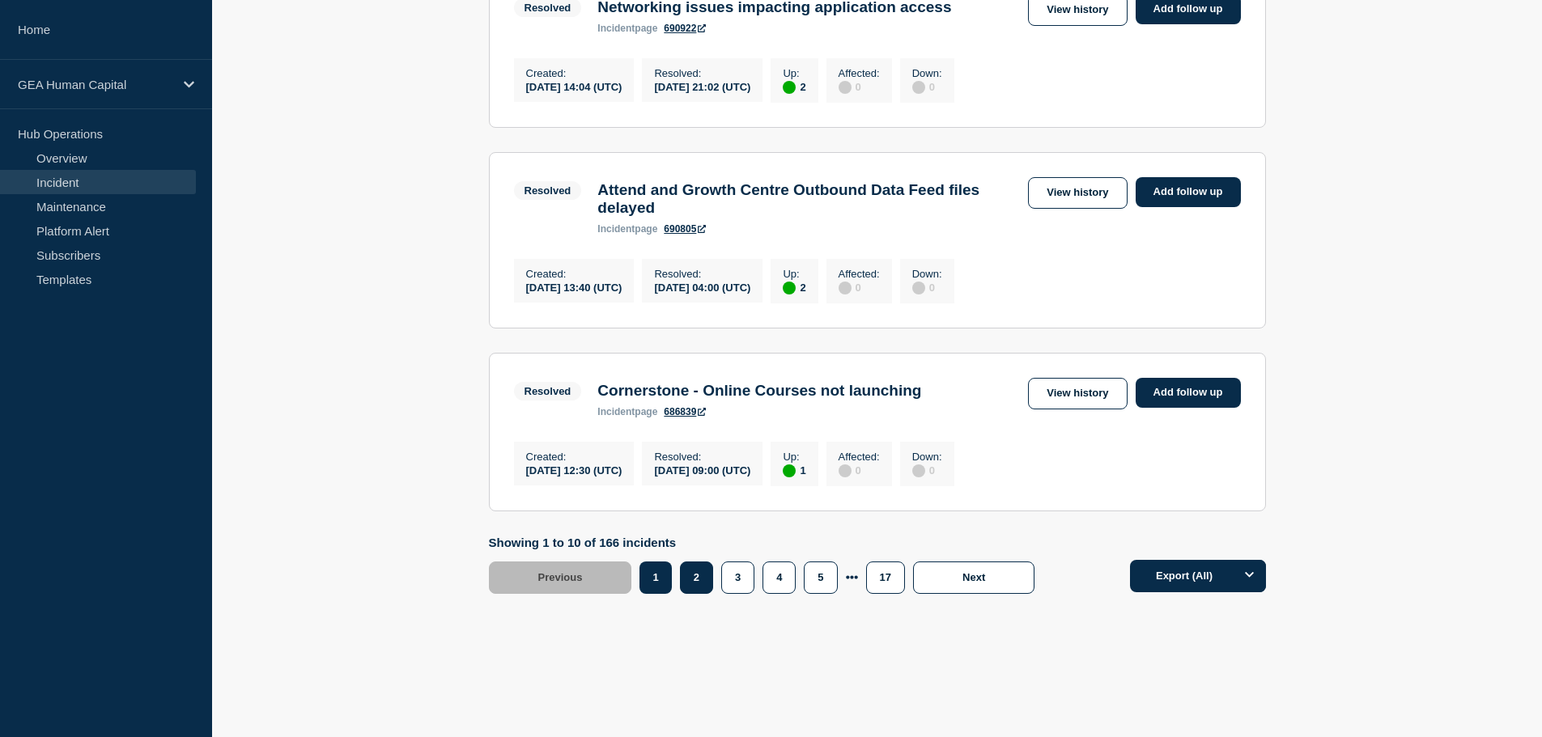
click at [697, 594] on button "2" at bounding box center [696, 578] width 33 height 32
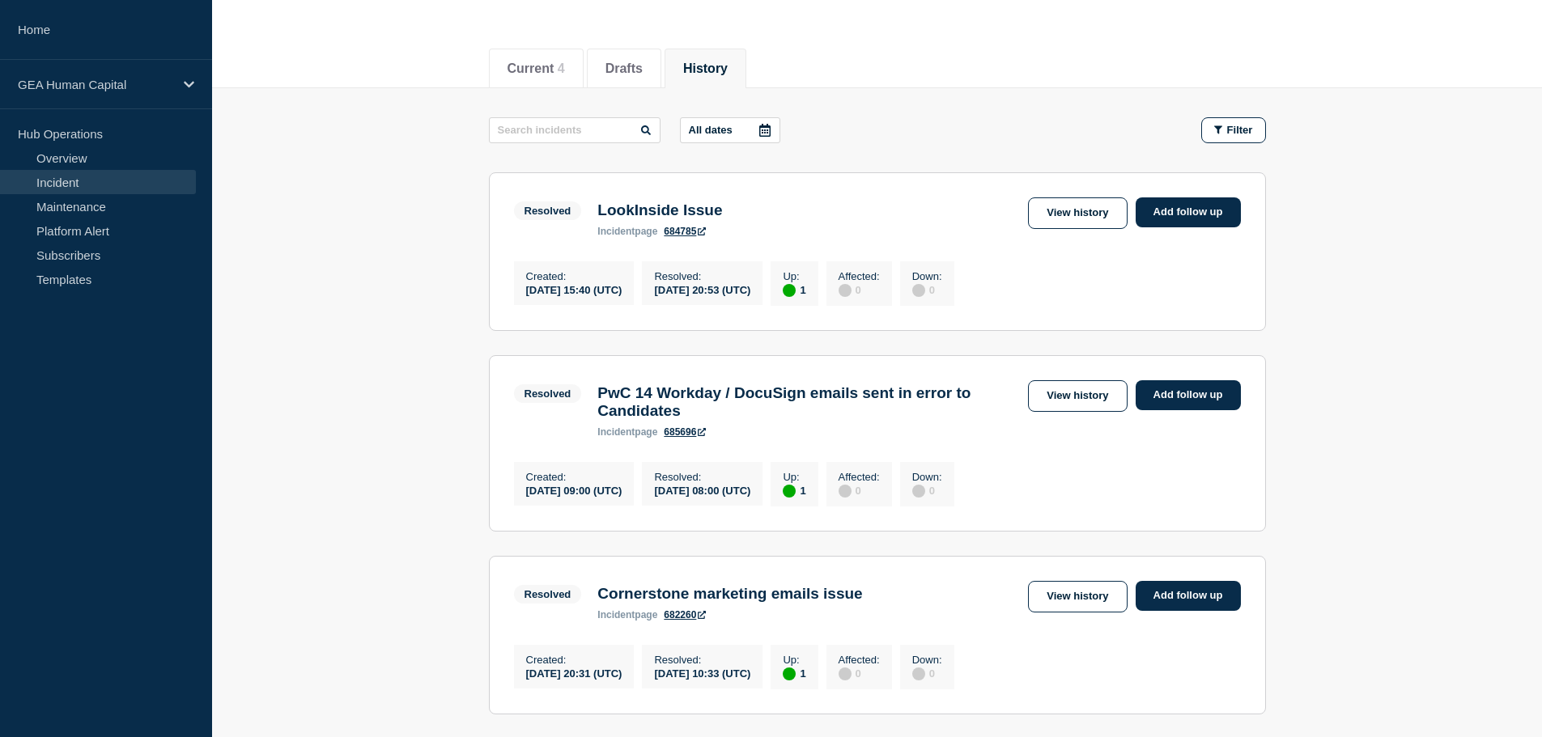
scroll to position [162, 0]
click at [1087, 214] on link "View history" at bounding box center [1077, 214] width 99 height 32
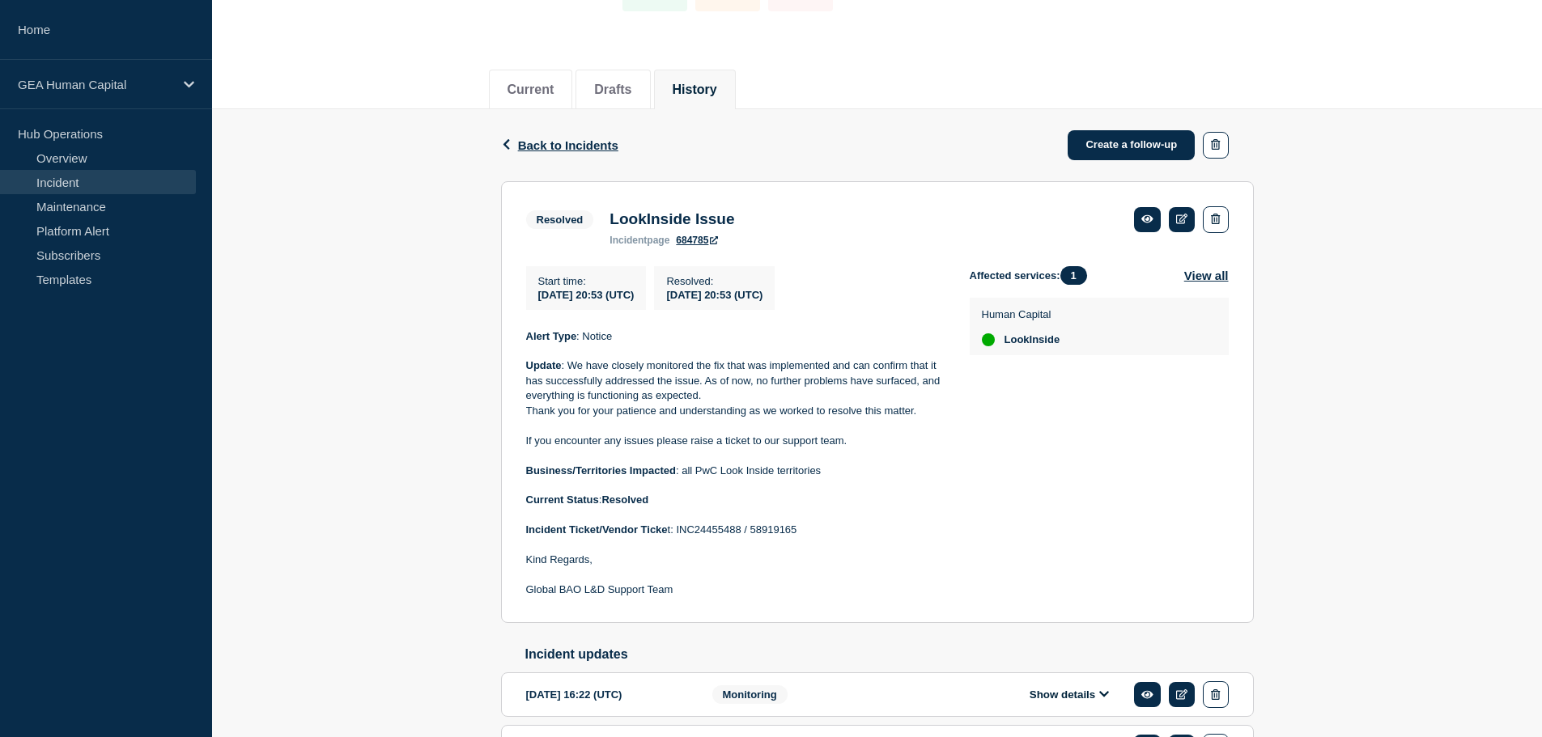
scroll to position [260, 0]
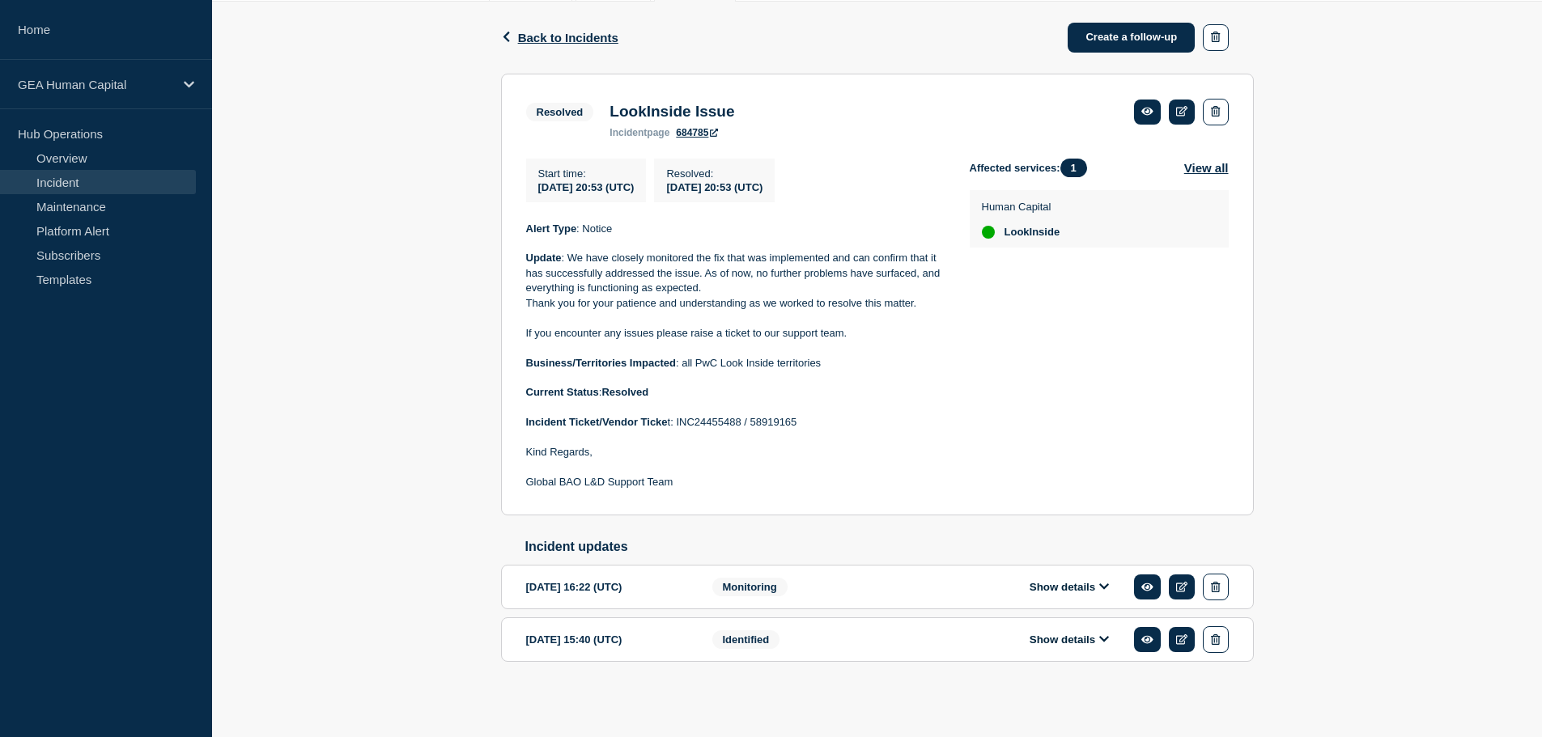
click at [1095, 639] on button "Show details" at bounding box center [1069, 640] width 89 height 14
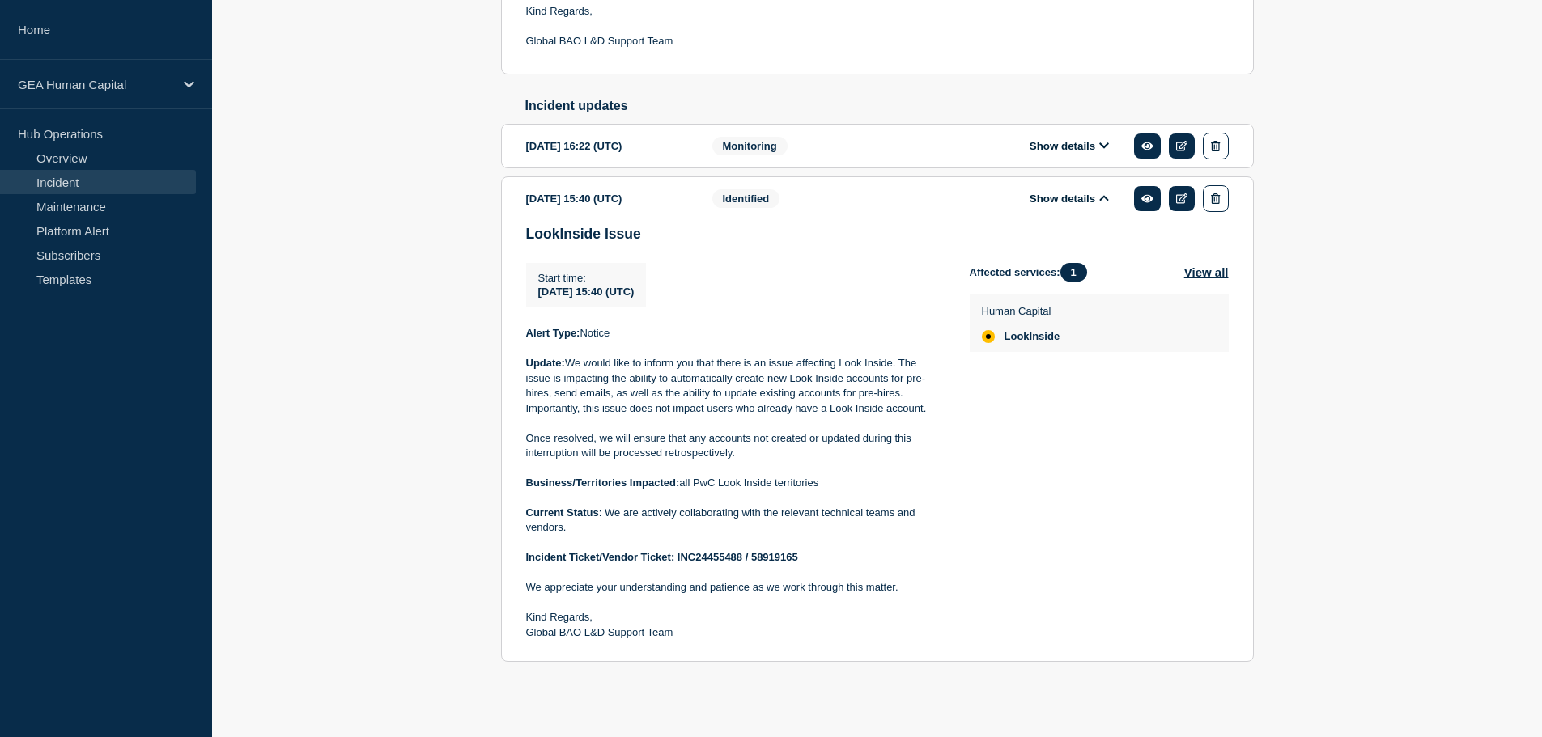
scroll to position [703, 0]
